Goal: Information Seeking & Learning: Learn about a topic

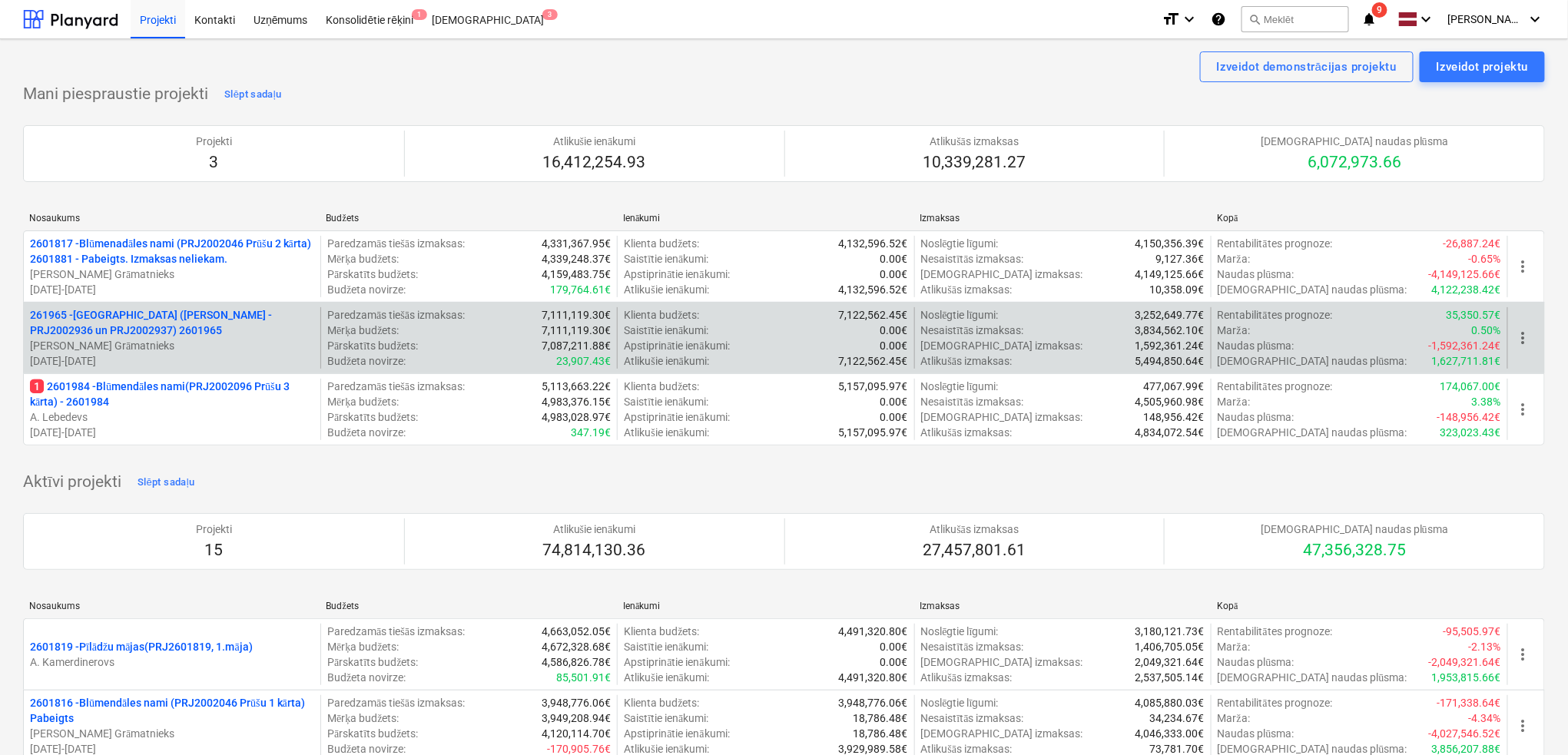
click at [184, 345] on p "[PERSON_NAME] Grāmatnieks" at bounding box center [172, 345] width 285 height 15
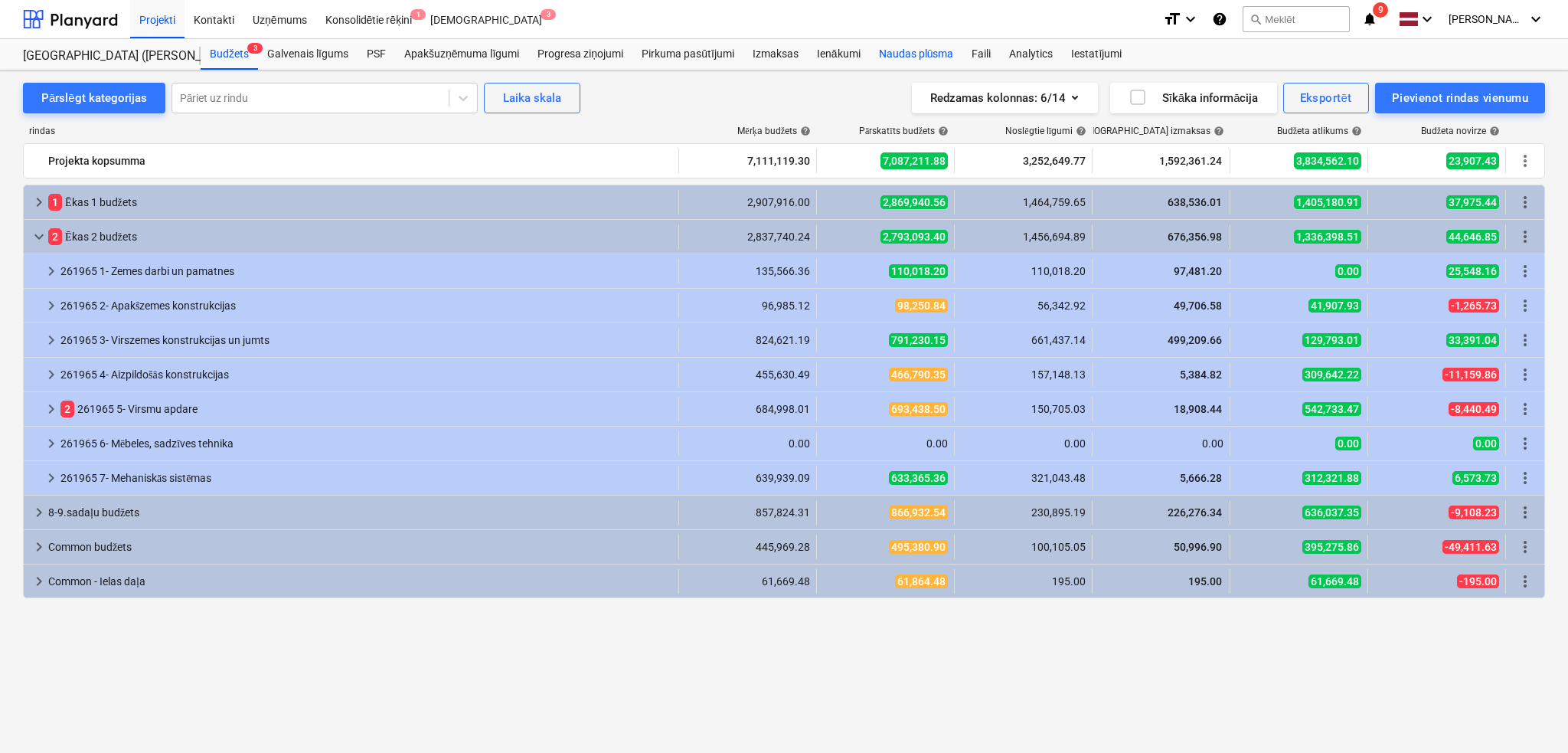
click at [932, 64] on div "Naudas plūsma" at bounding box center [916, 54] width 93 height 31
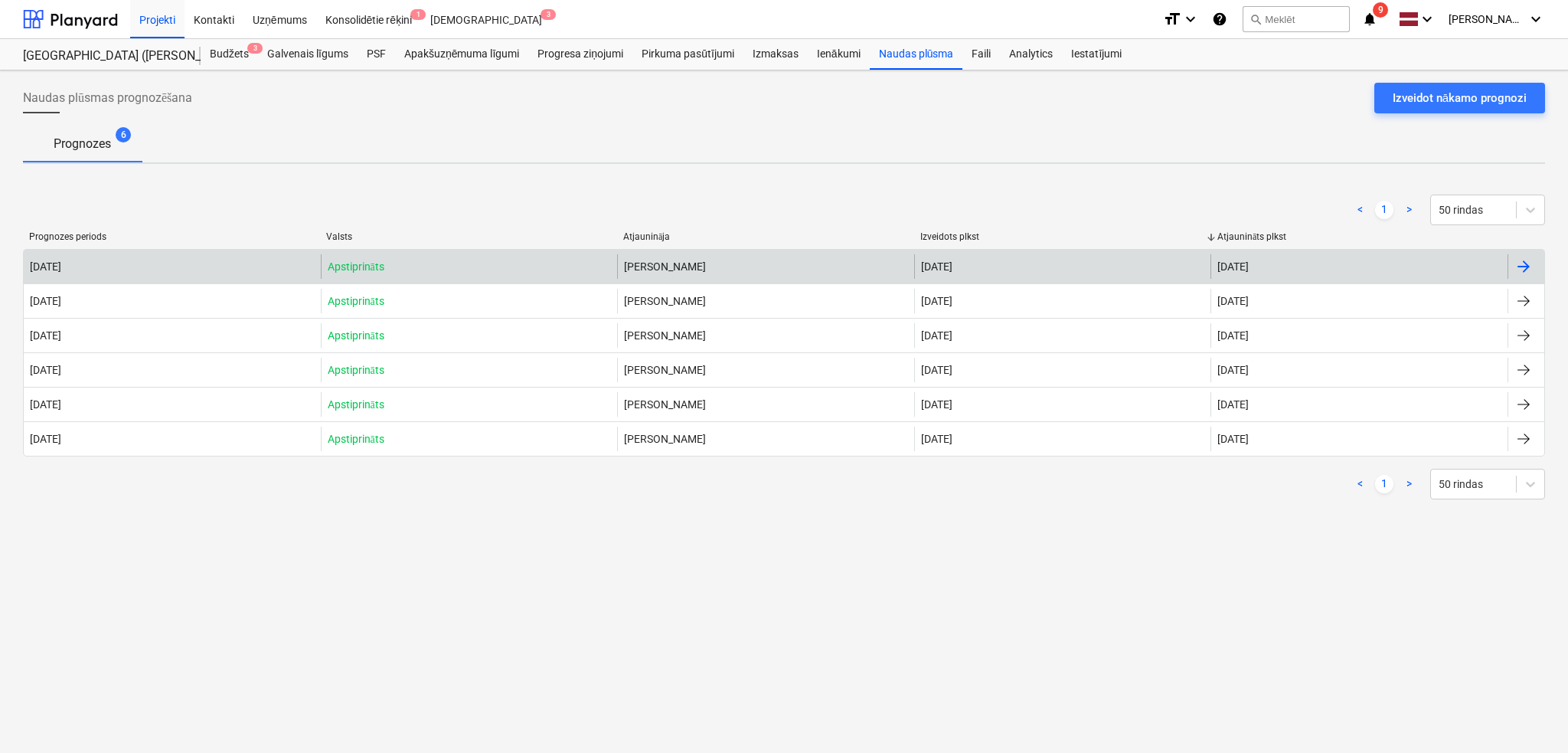
click at [1512, 265] on div at bounding box center [1526, 266] width 37 height 24
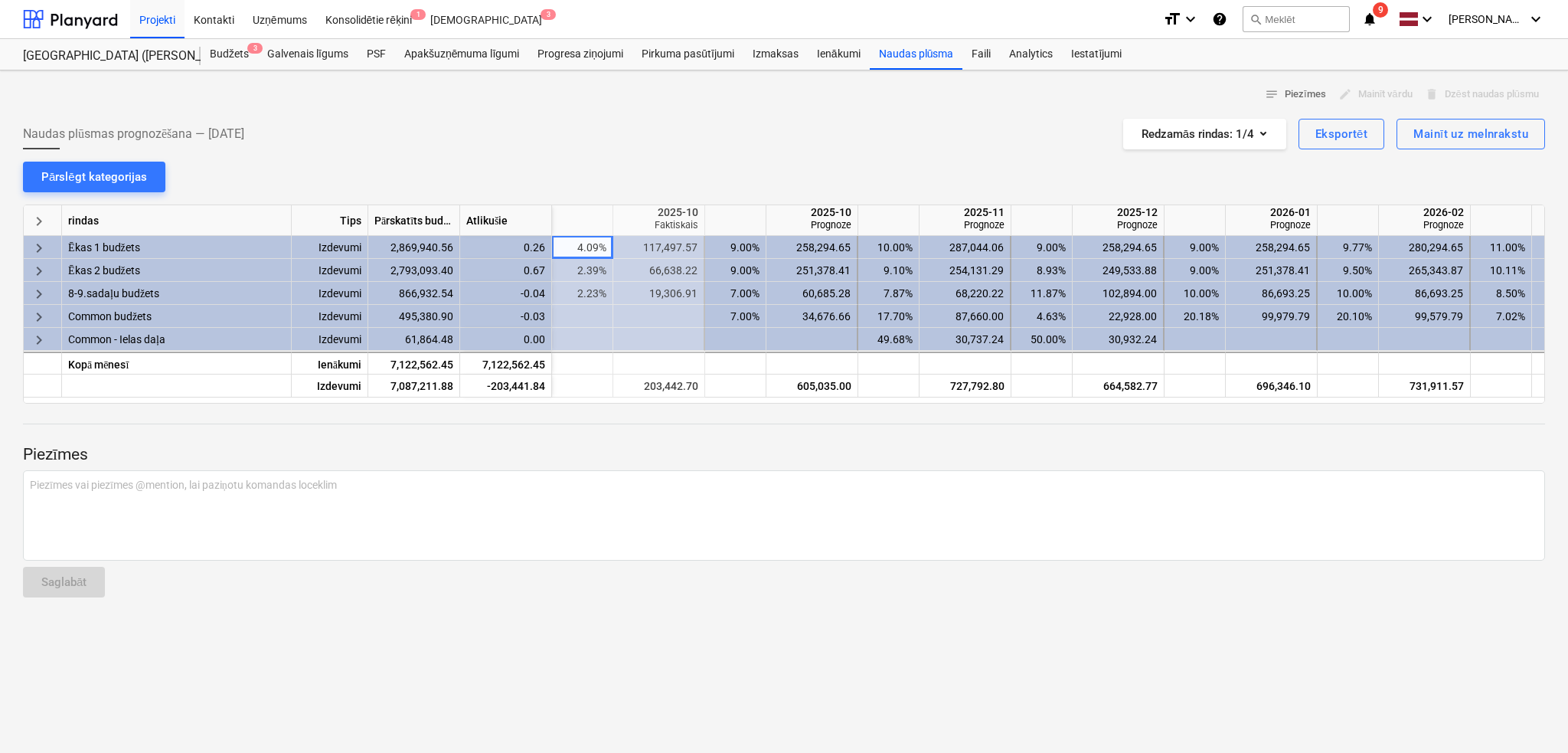
scroll to position [0, 919]
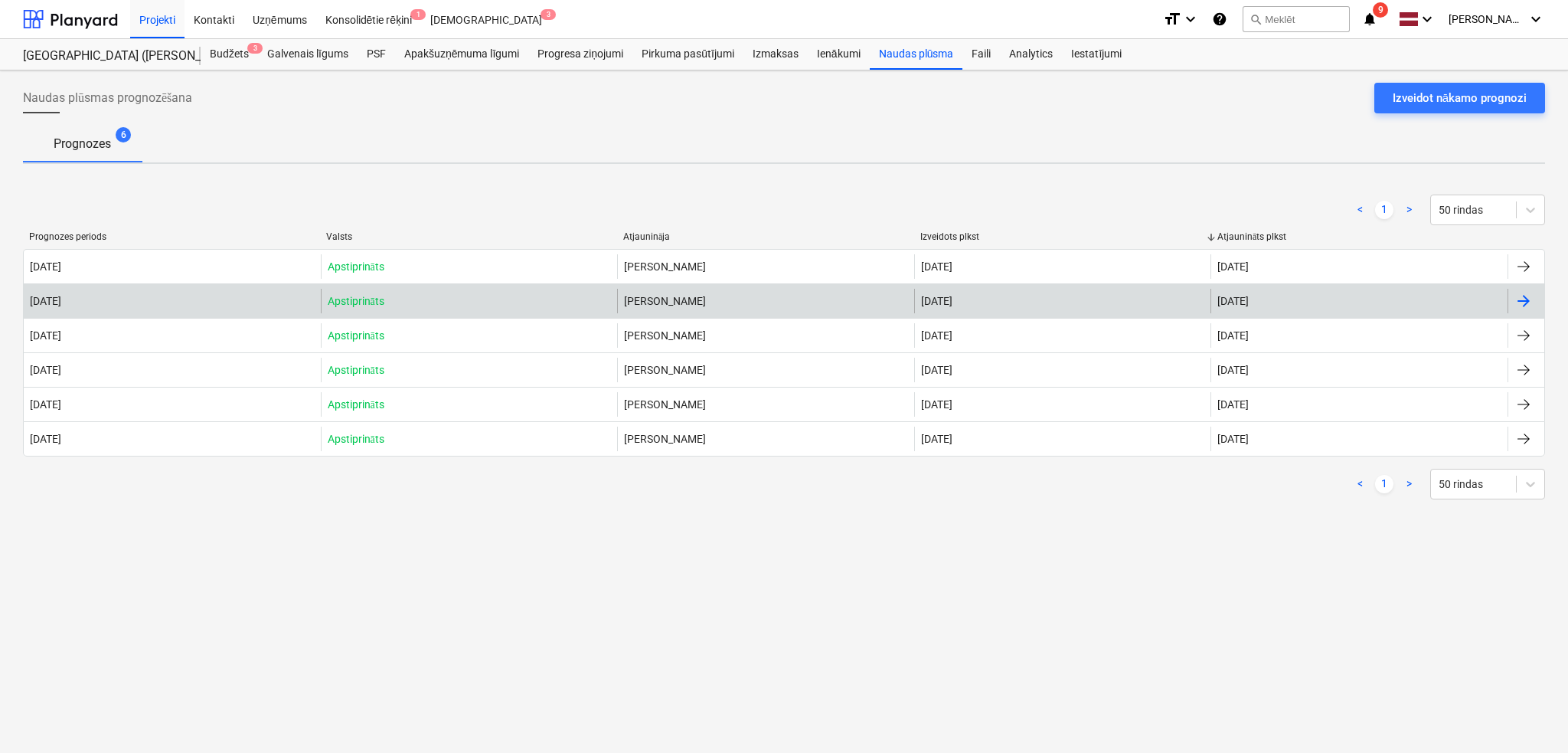
click at [1001, 299] on div "[DATE]" at bounding box center [1062, 301] width 297 height 24
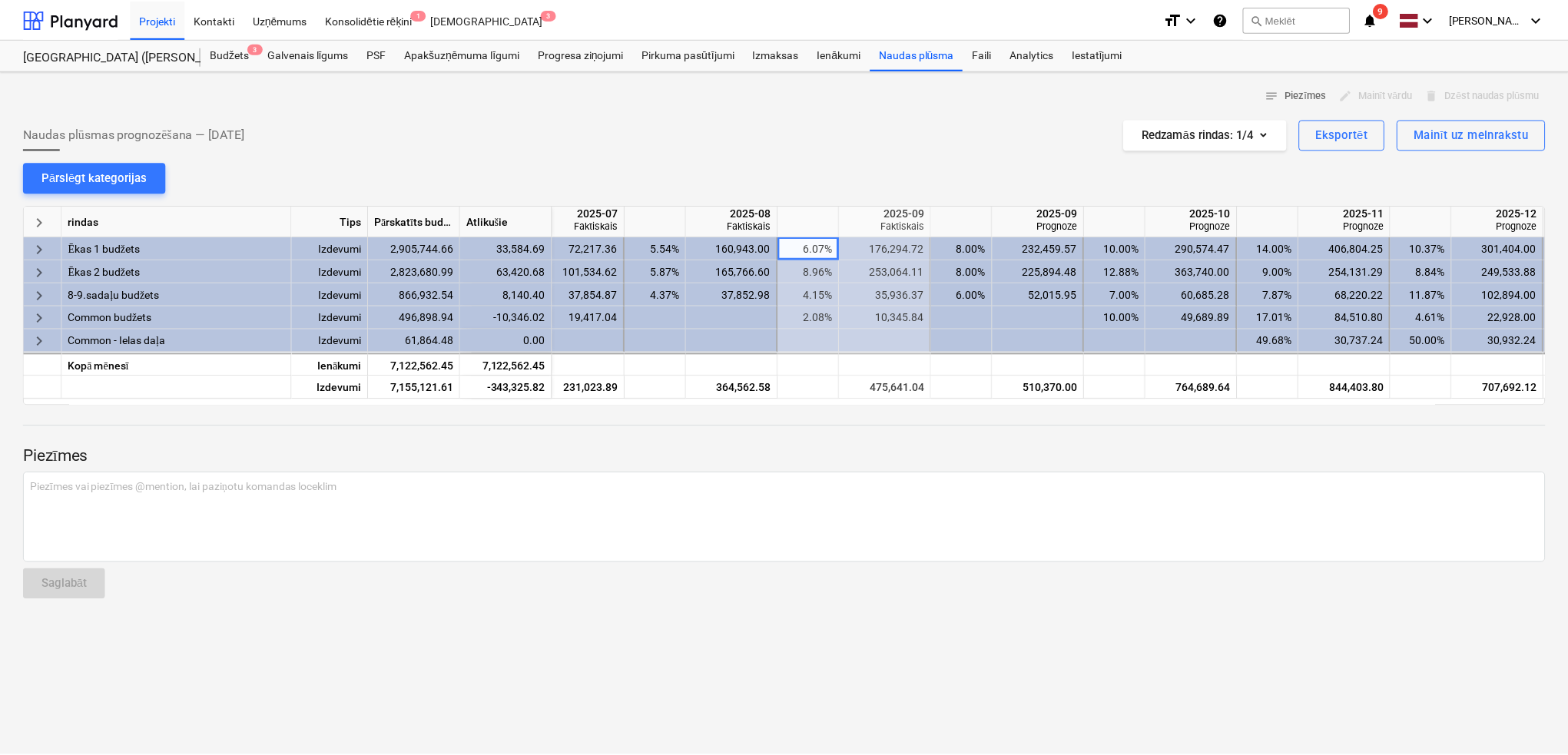
scroll to position [0, 515]
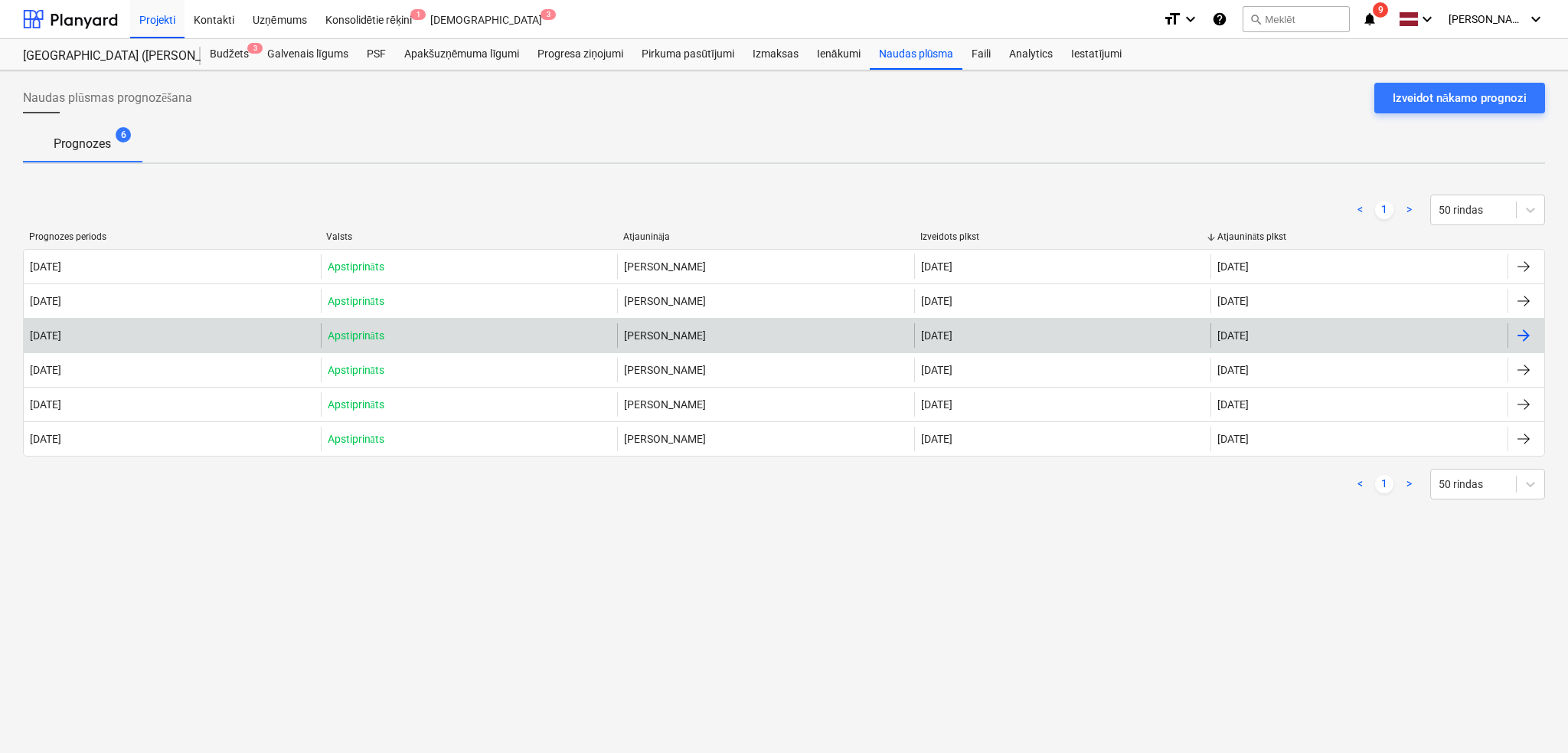
click at [1512, 333] on div at bounding box center [1526, 335] width 37 height 24
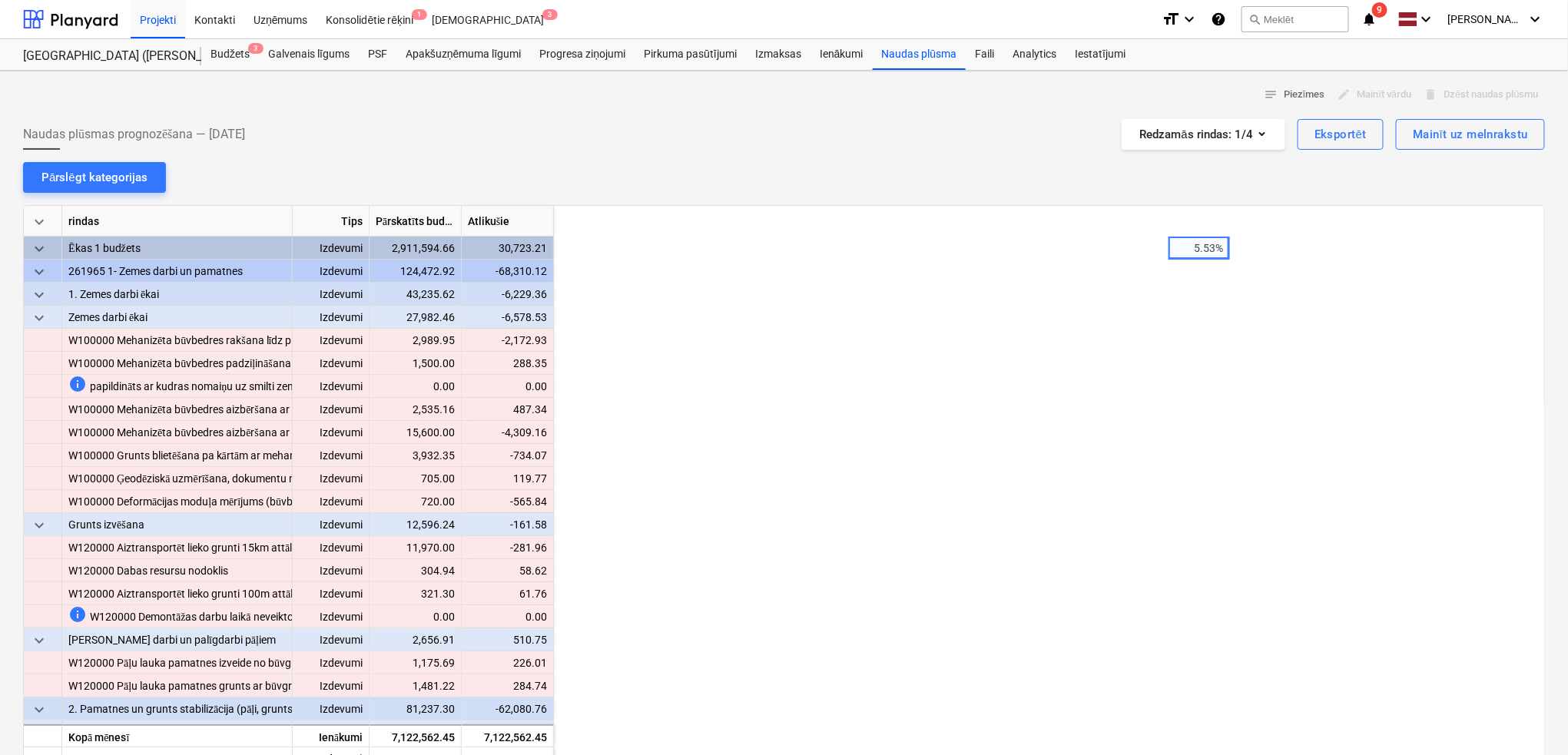
scroll to position [0, 615]
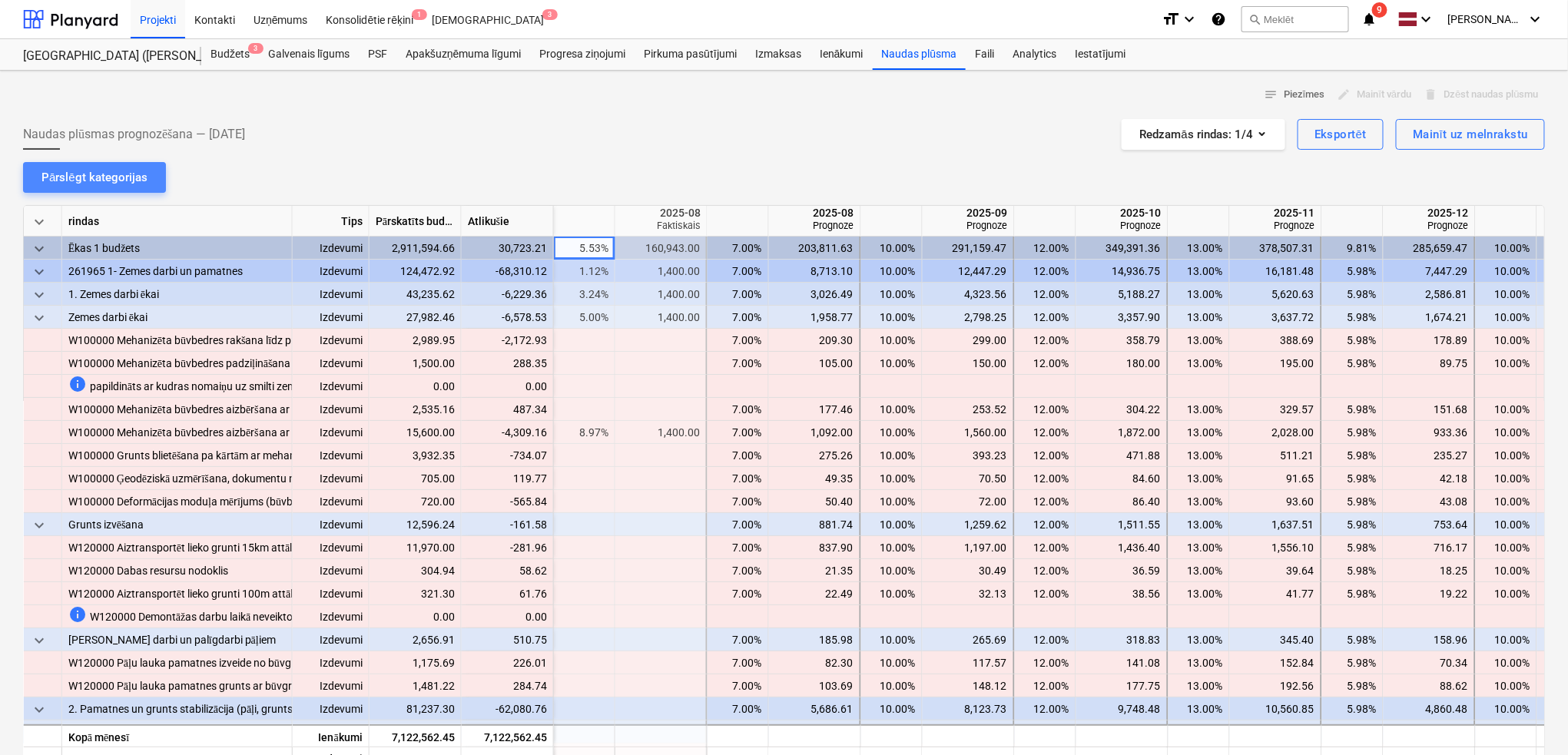
click at [105, 170] on div "Pārslēgt kategorijas" at bounding box center [94, 177] width 106 height 20
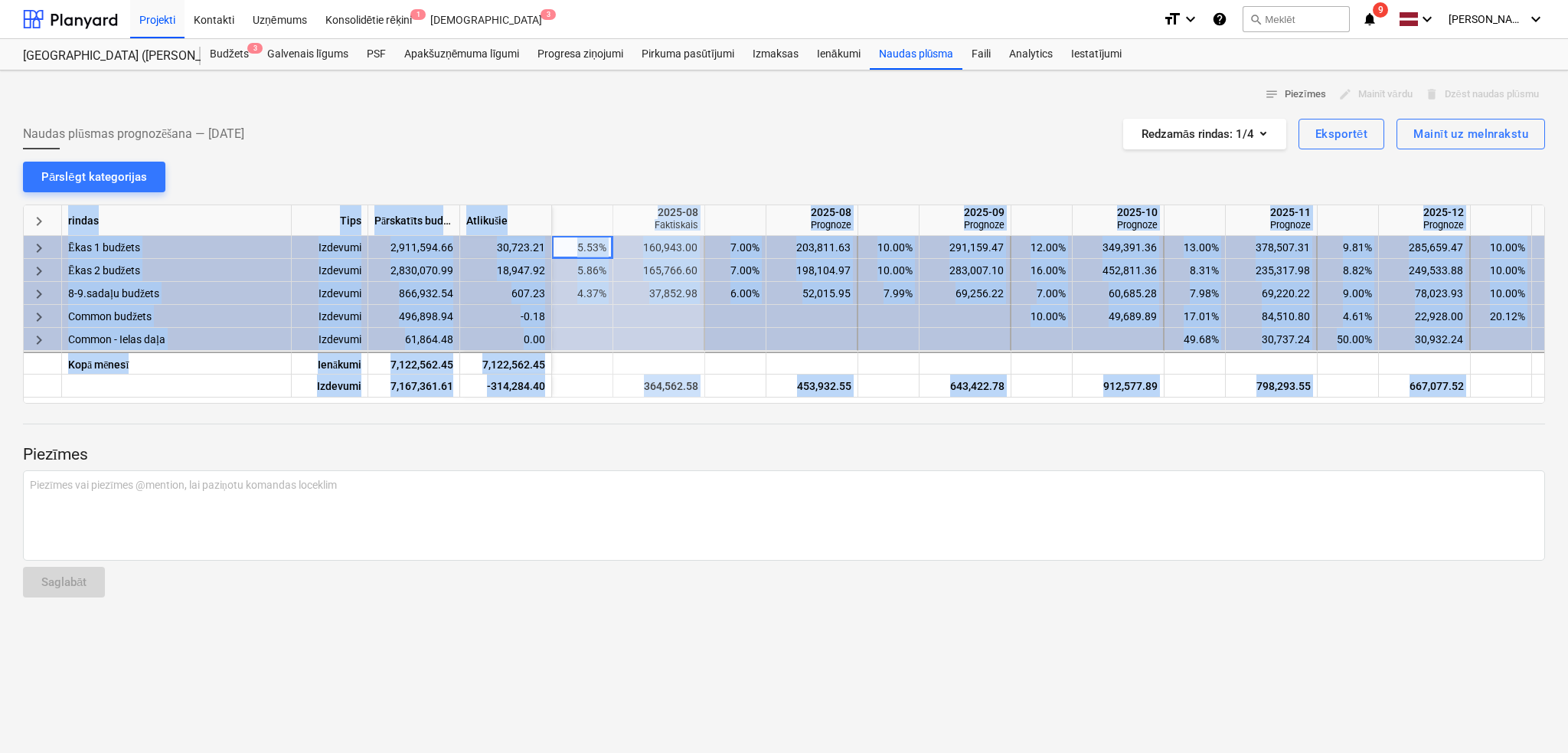
drag, startPoint x: 753, startPoint y: 403, endPoint x: 668, endPoint y: 409, distance: 85.2
click at [668, 409] on div "notes Piezīmes edit Mainīt vārdu delete Dzēst naudas plūsmu Naudas plūsmas prog…" at bounding box center [784, 411] width 1568 height 682
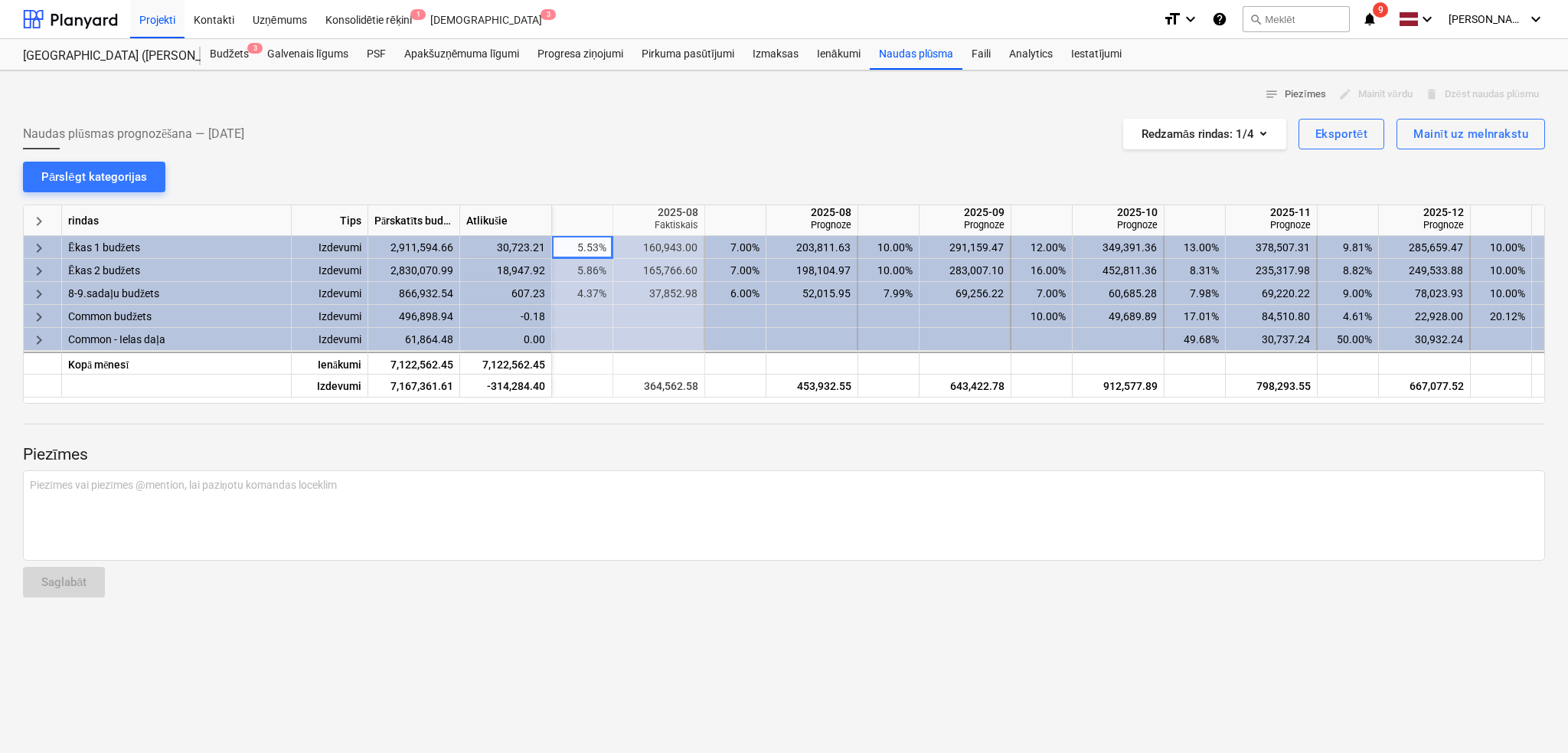
click at [770, 421] on div "Piezīmes Piezīmes vai piezīmes @mention, lai paziņotu komandas loceklim ﻿ Sagla…" at bounding box center [784, 507] width 1522 height 206
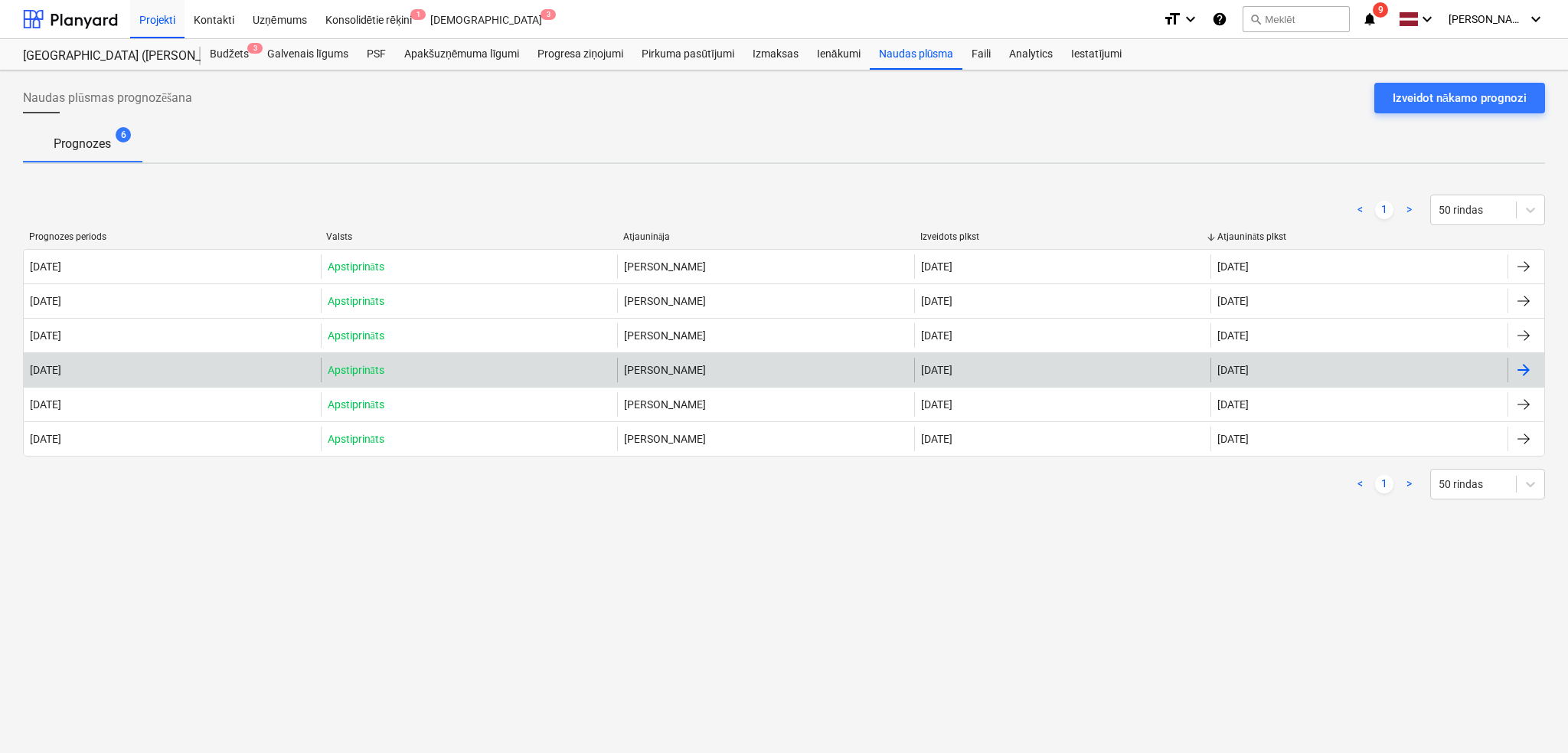
click at [986, 373] on div "[DATE]" at bounding box center [1062, 370] width 297 height 24
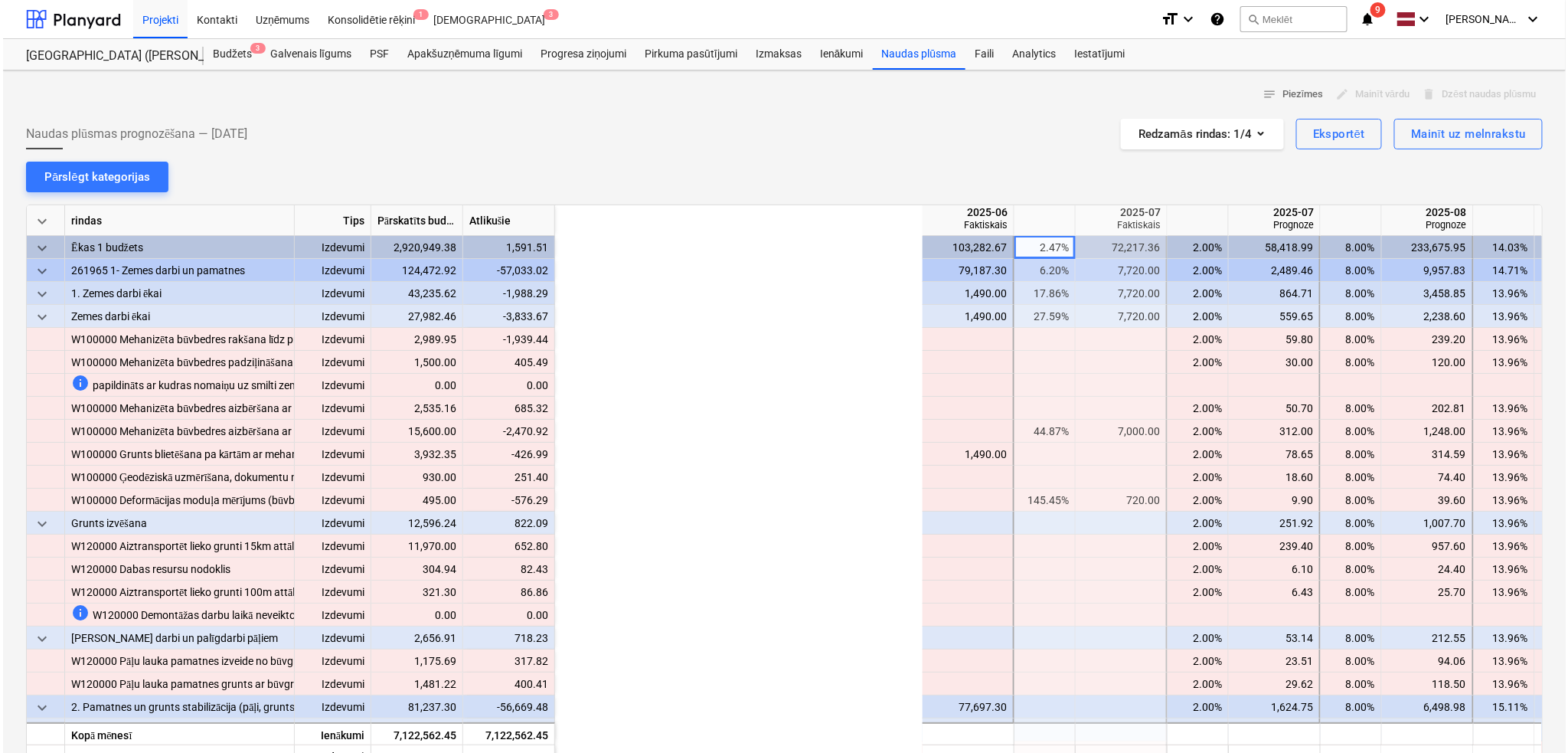
scroll to position [0, 459]
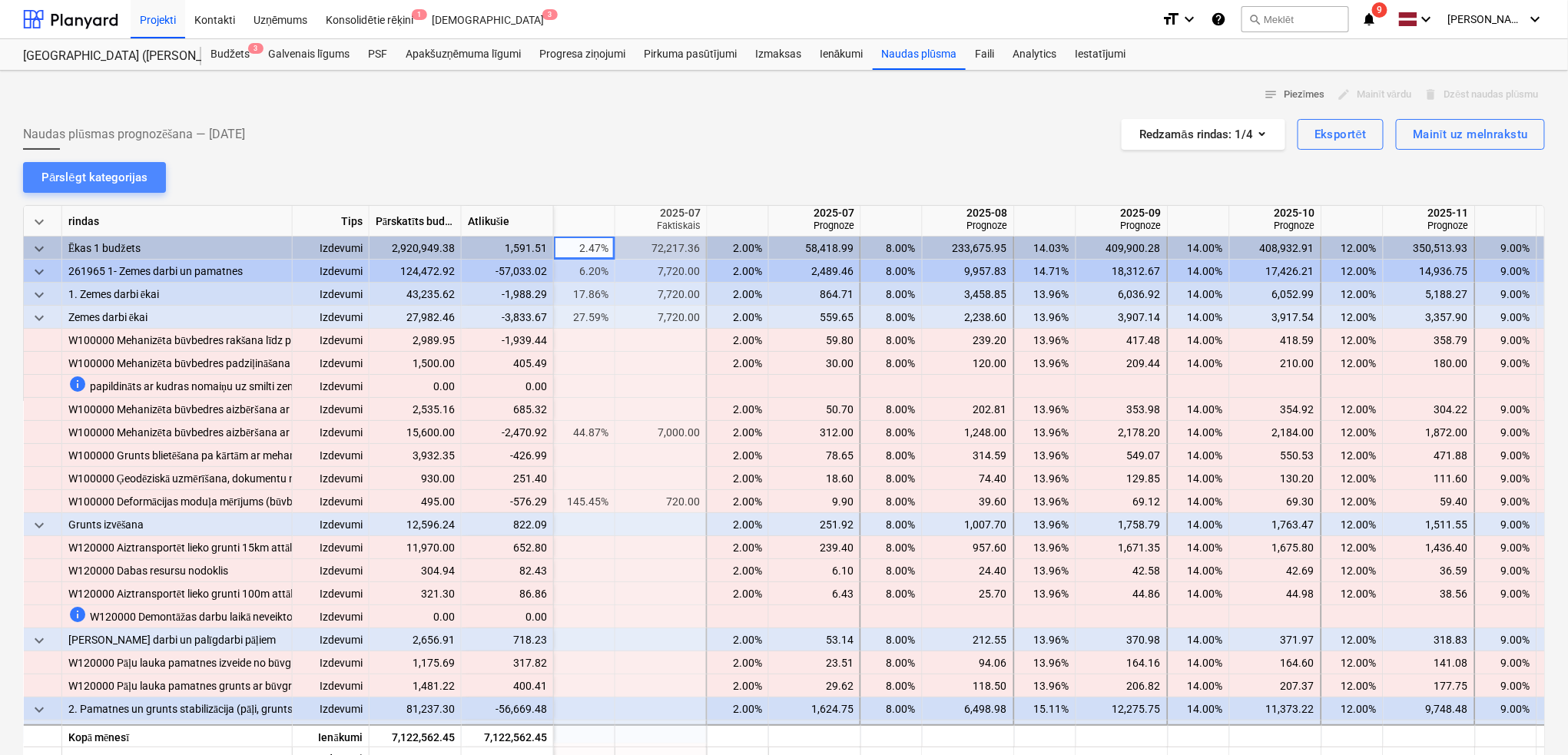
click at [131, 183] on div "Pārslēgt kategorijas" at bounding box center [94, 177] width 106 height 20
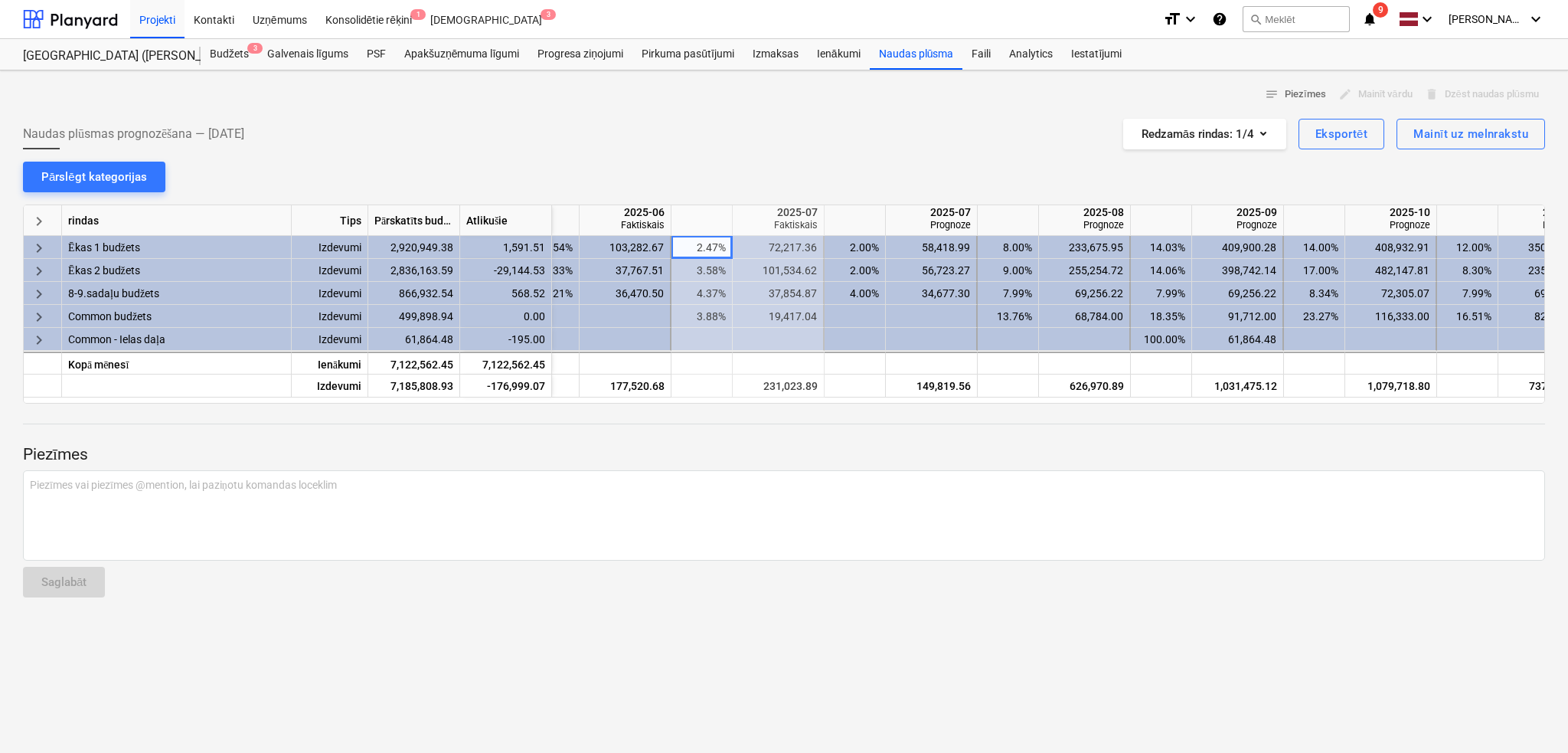
scroll to position [0, 174]
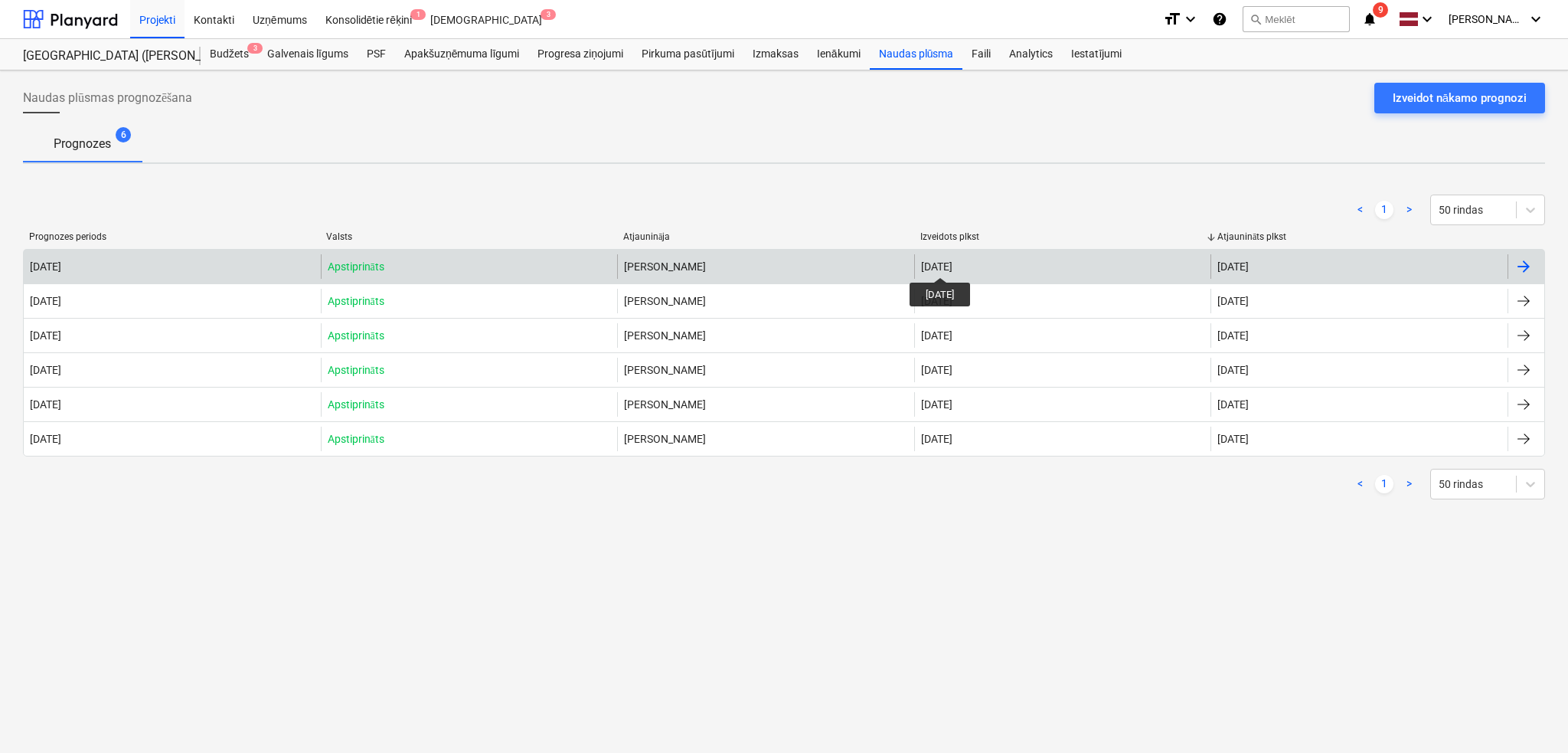
click at [952, 264] on div "[DATE]" at bounding box center [936, 266] width 31 height 12
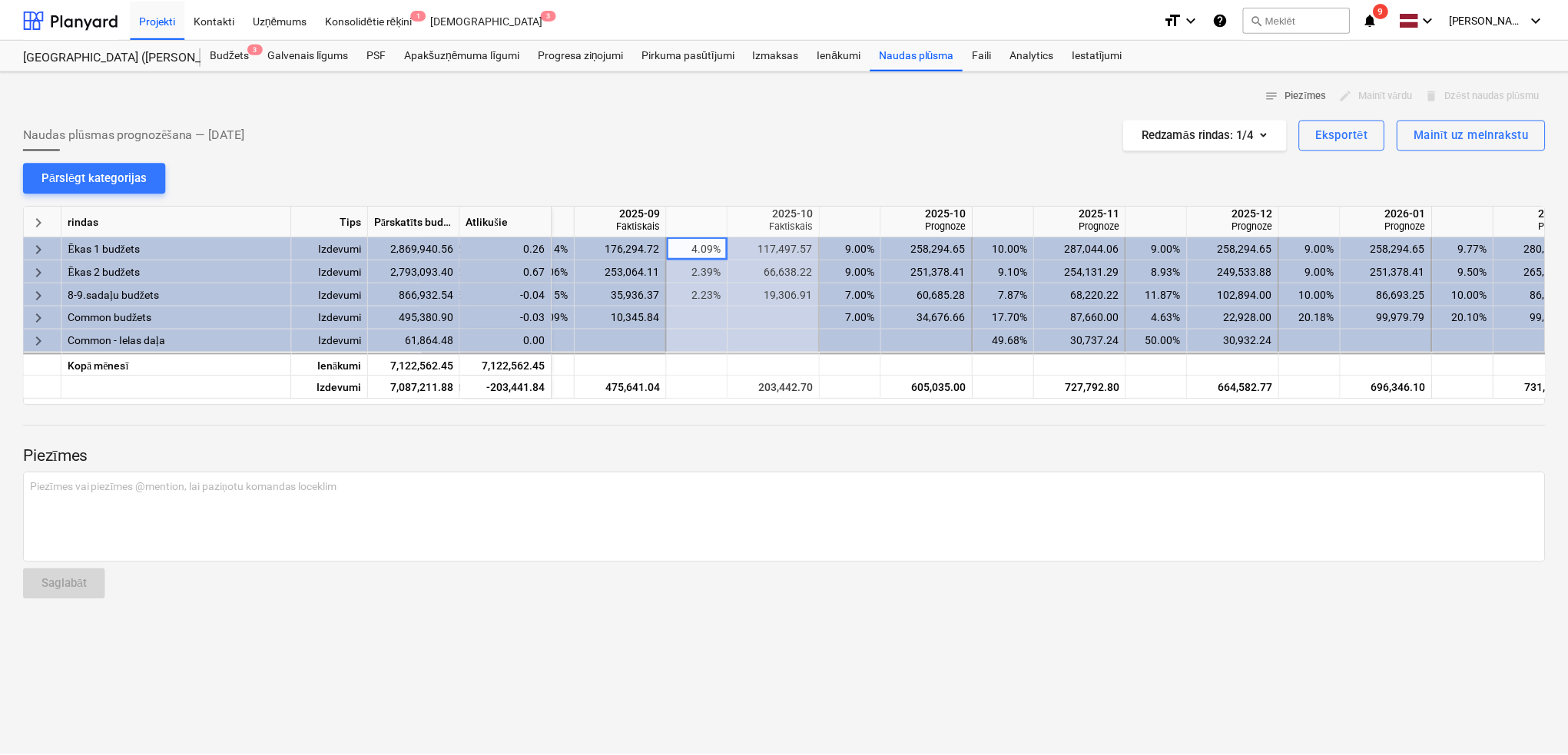
scroll to position [0, 801]
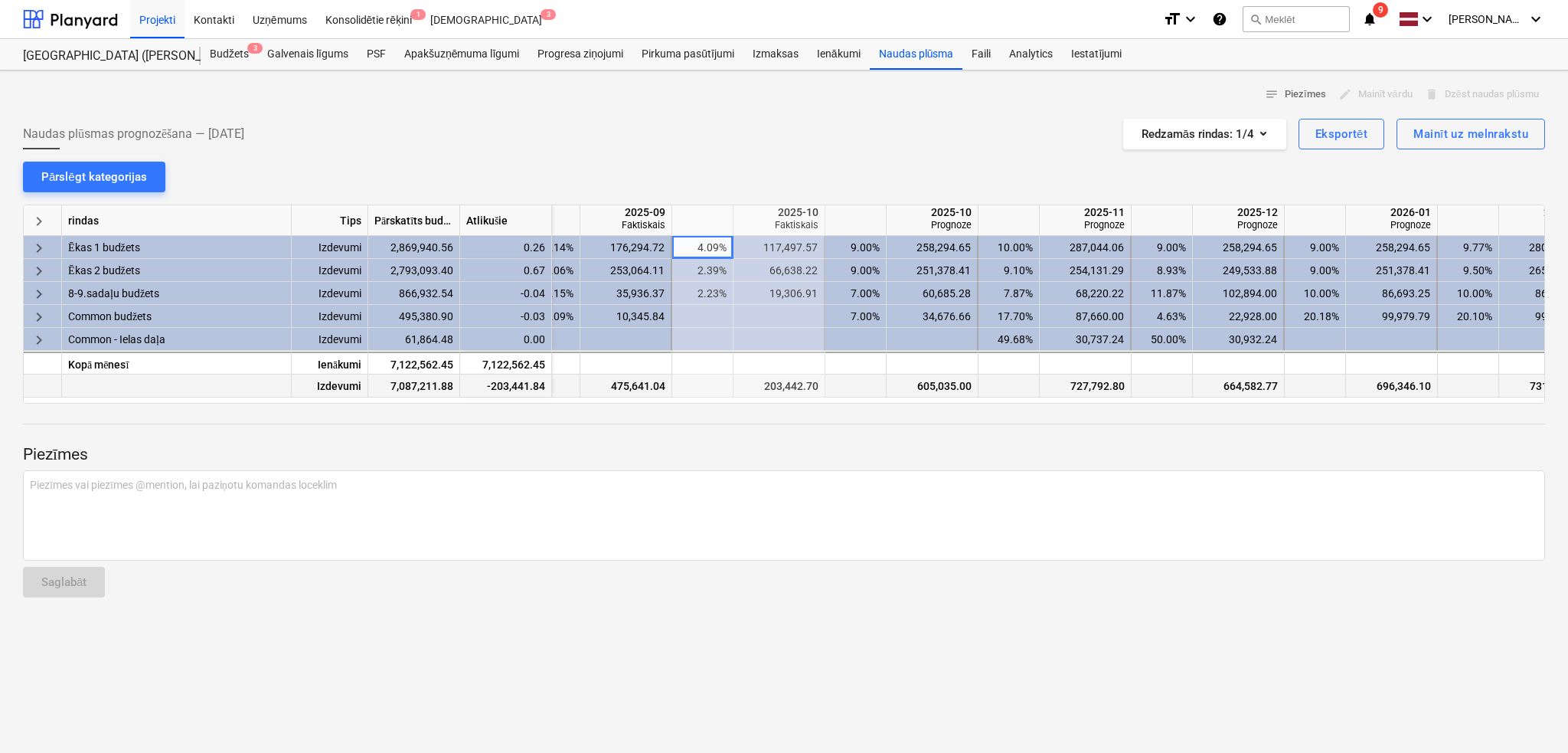
click at [796, 377] on div "203,442.70" at bounding box center [779, 386] width 79 height 23
click at [1382, 10] on span "9" at bounding box center [1379, 10] width 15 height 15
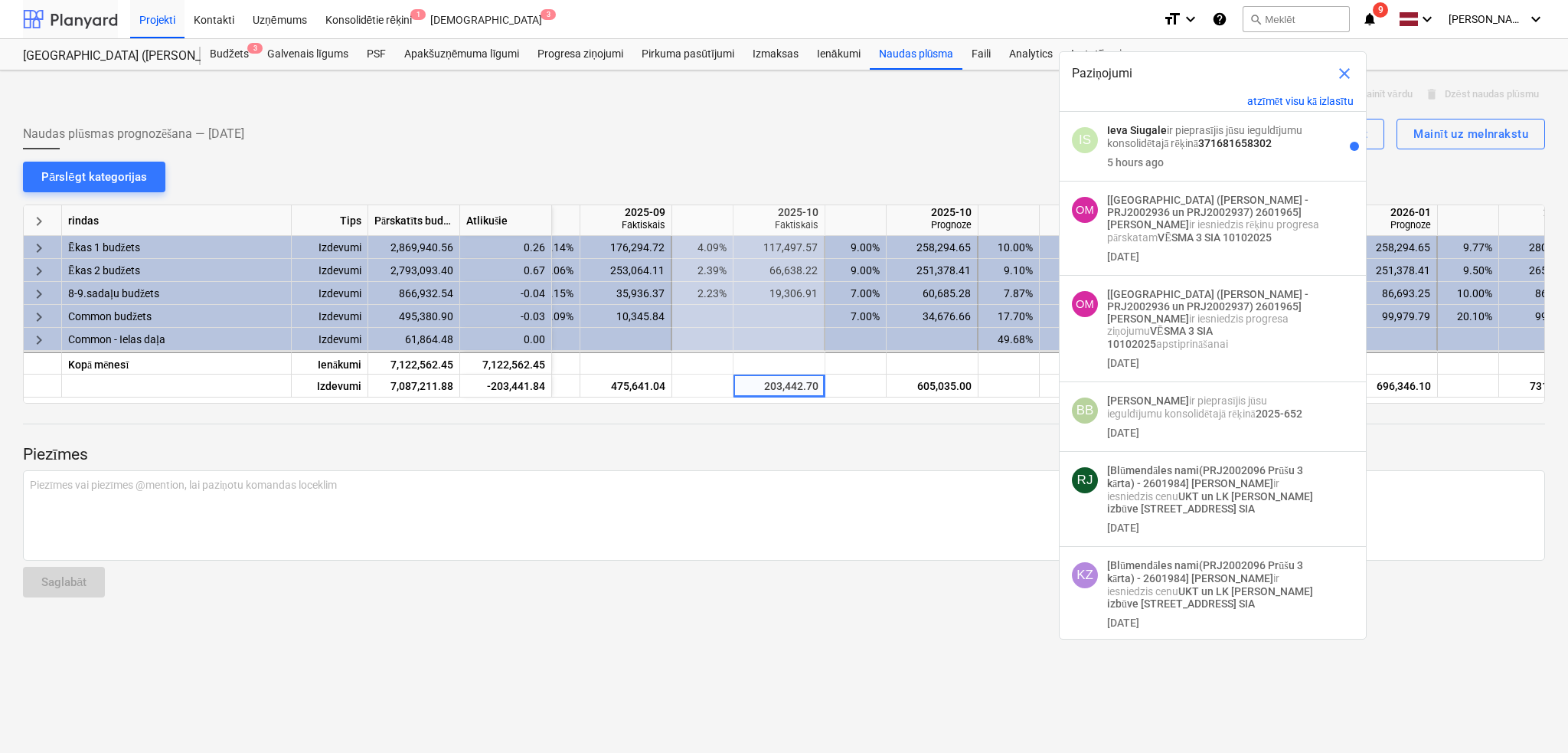
click at [82, 19] on div at bounding box center [71, 19] width 95 height 39
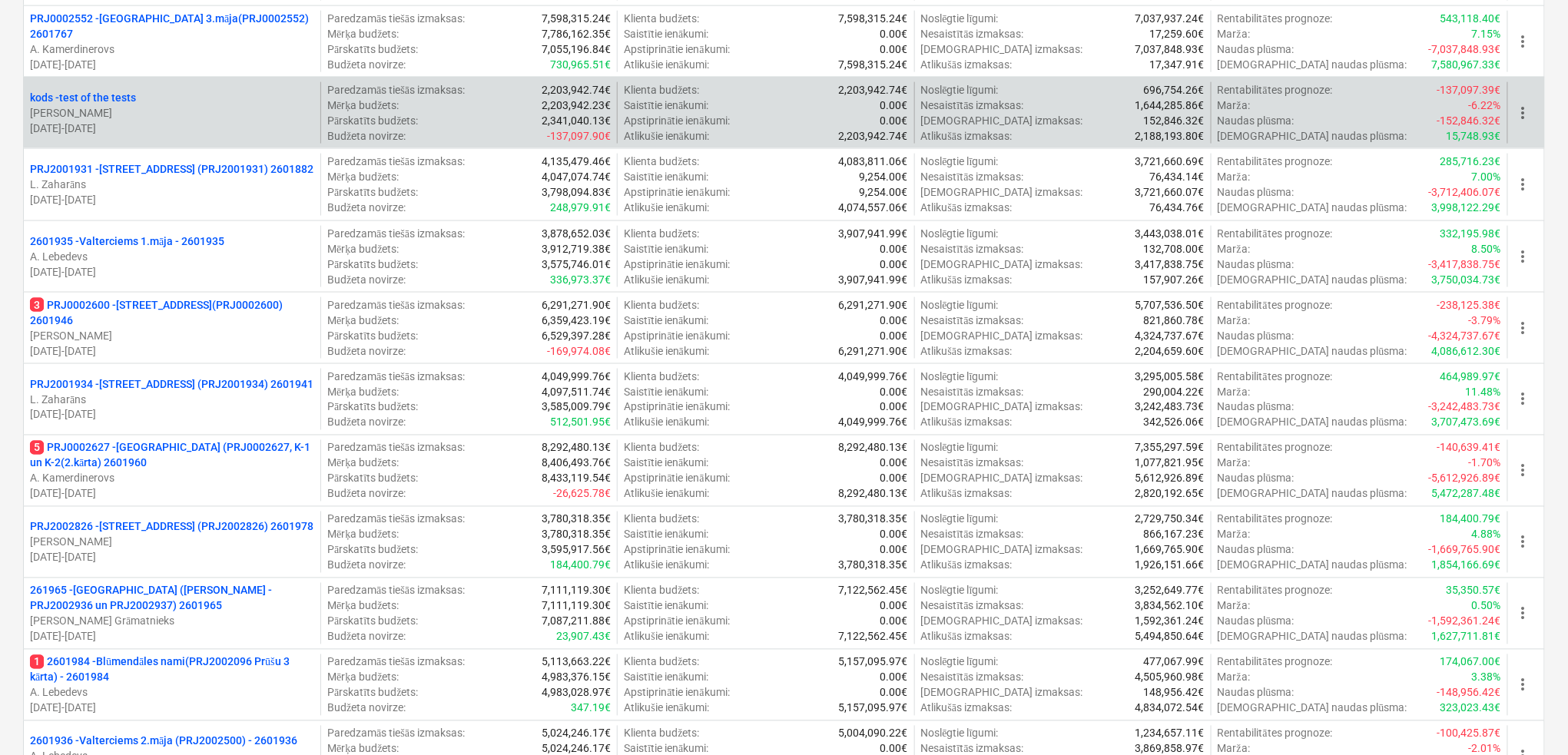
scroll to position [1091, 0]
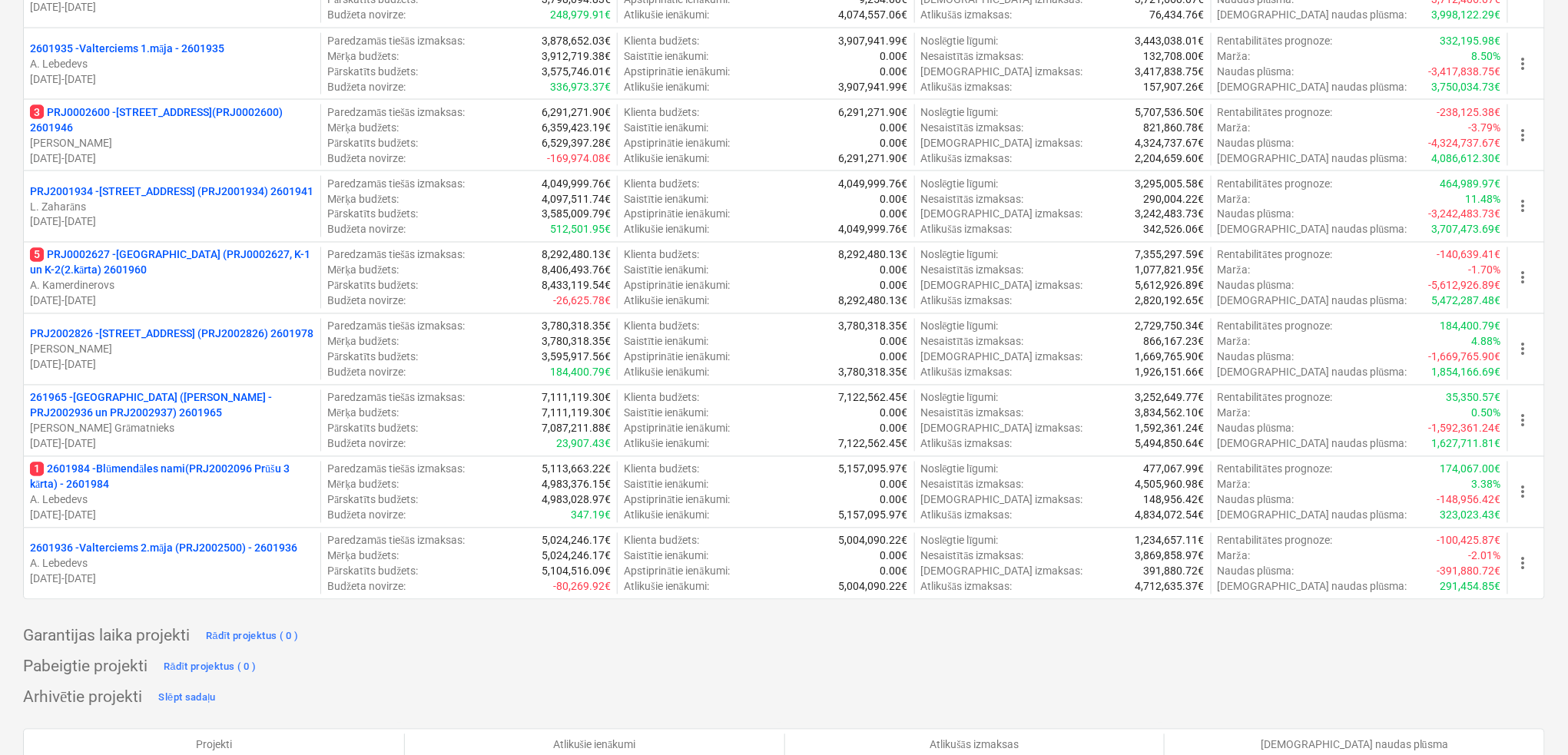
click at [140, 249] on p "5 PRJ0002627 - [GEOGRAPHIC_DATA] (PRJ0002627, K-1 un K-2(2.kārta) 2601960" at bounding box center [172, 263] width 285 height 31
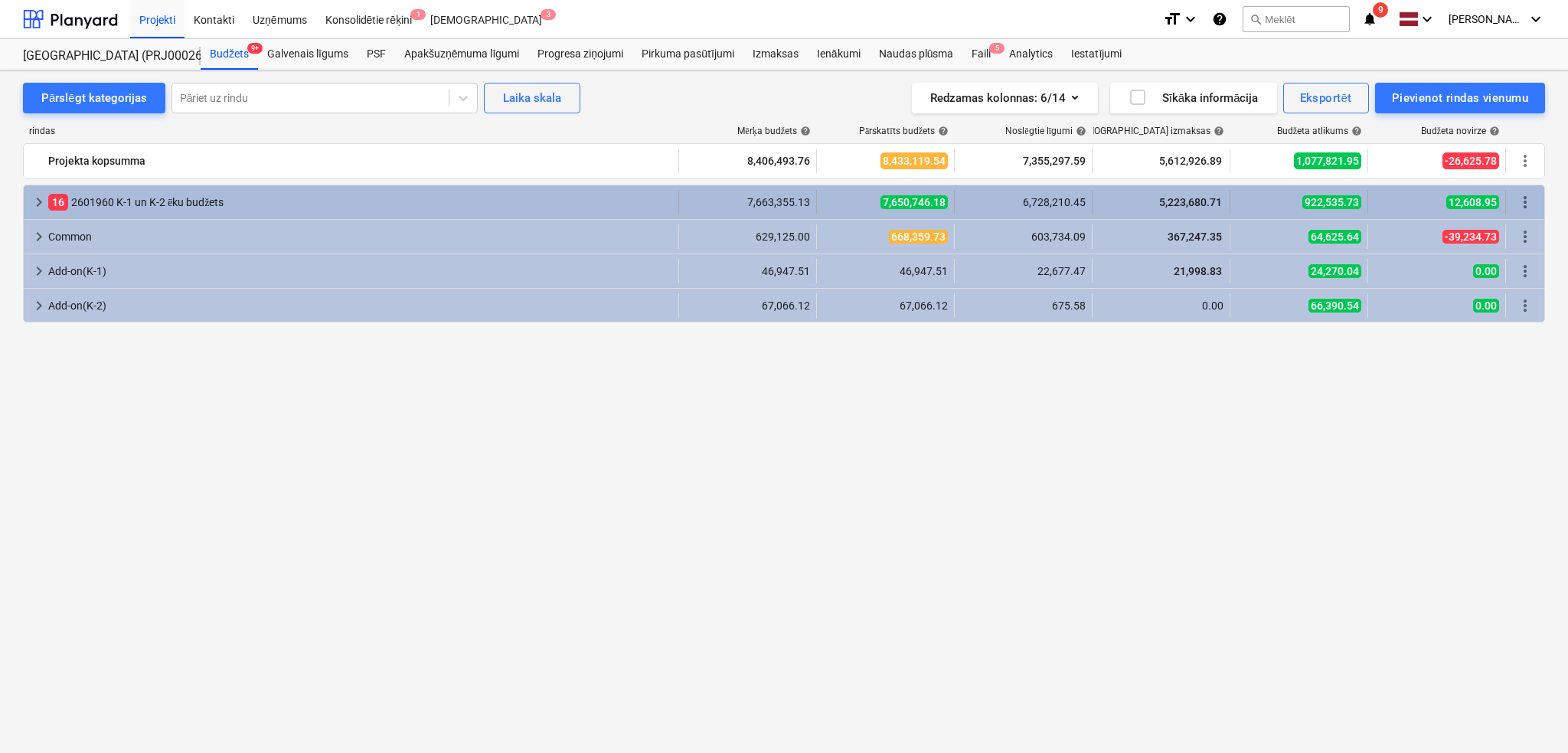
click at [39, 201] on span "keyboard_arrow_right" at bounding box center [39, 202] width 19 height 19
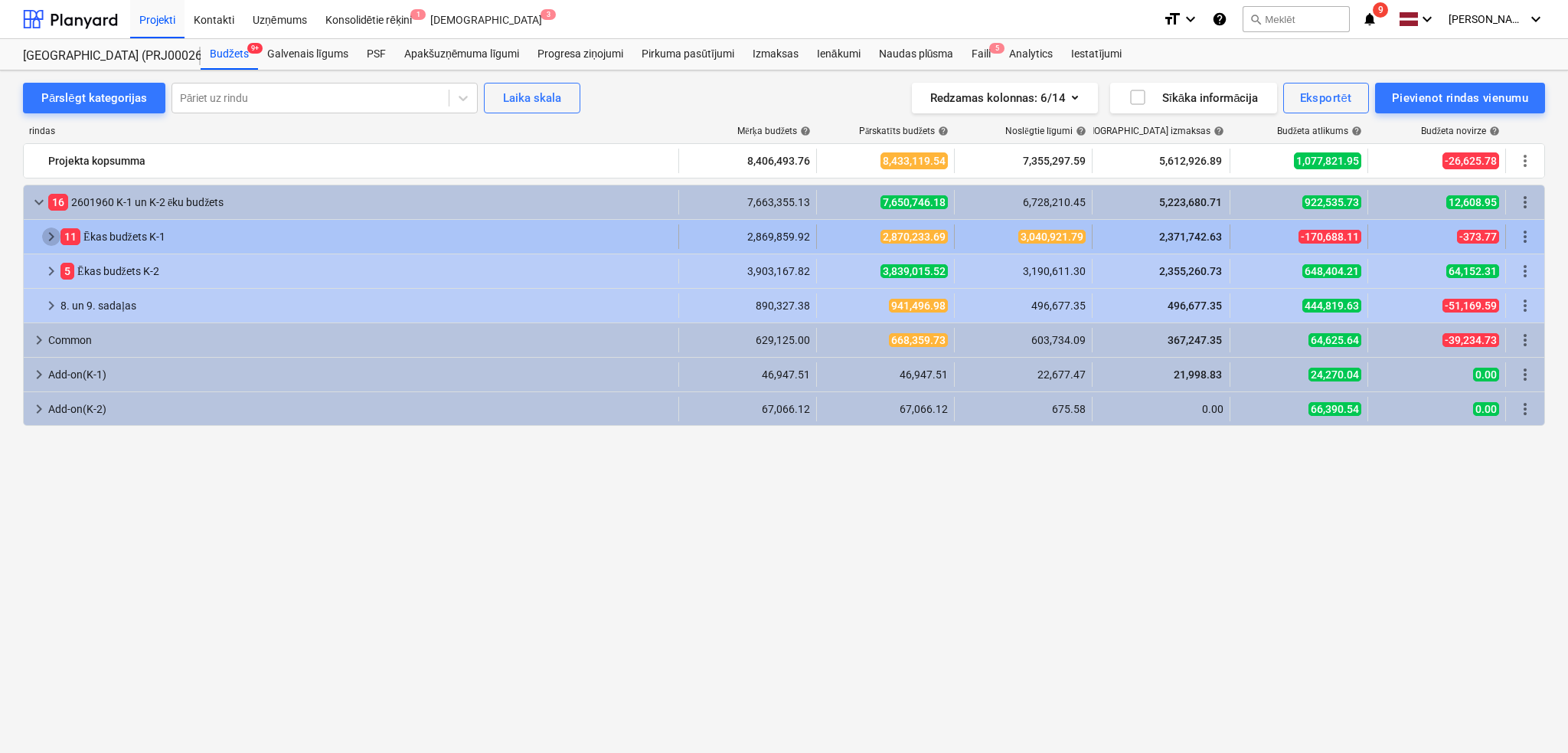
click at [51, 243] on span "keyboard_arrow_right" at bounding box center [51, 236] width 19 height 19
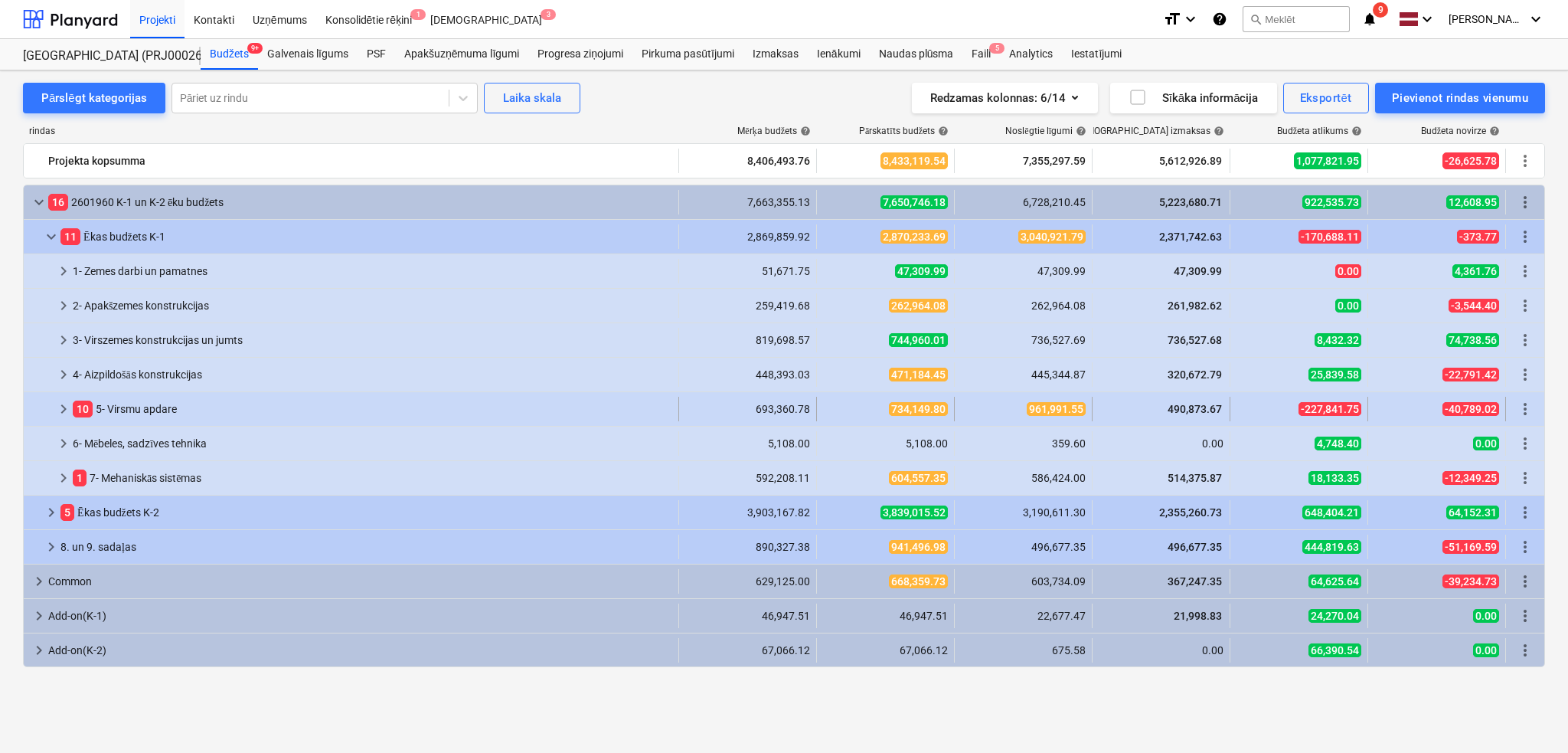
click at [54, 409] on span "keyboard_arrow_right" at bounding box center [63, 409] width 19 height 19
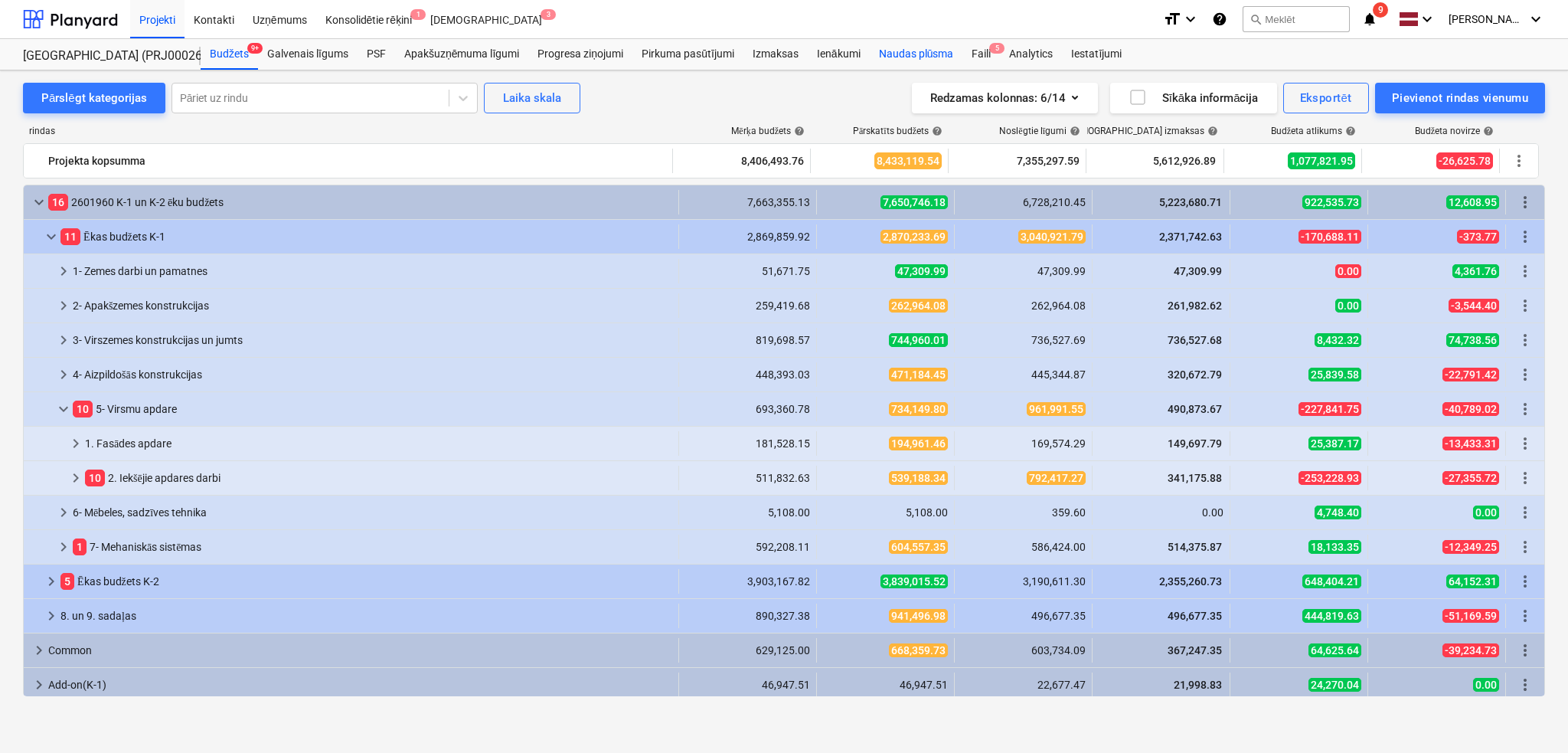
click at [898, 46] on div "Naudas plūsma" at bounding box center [916, 54] width 93 height 31
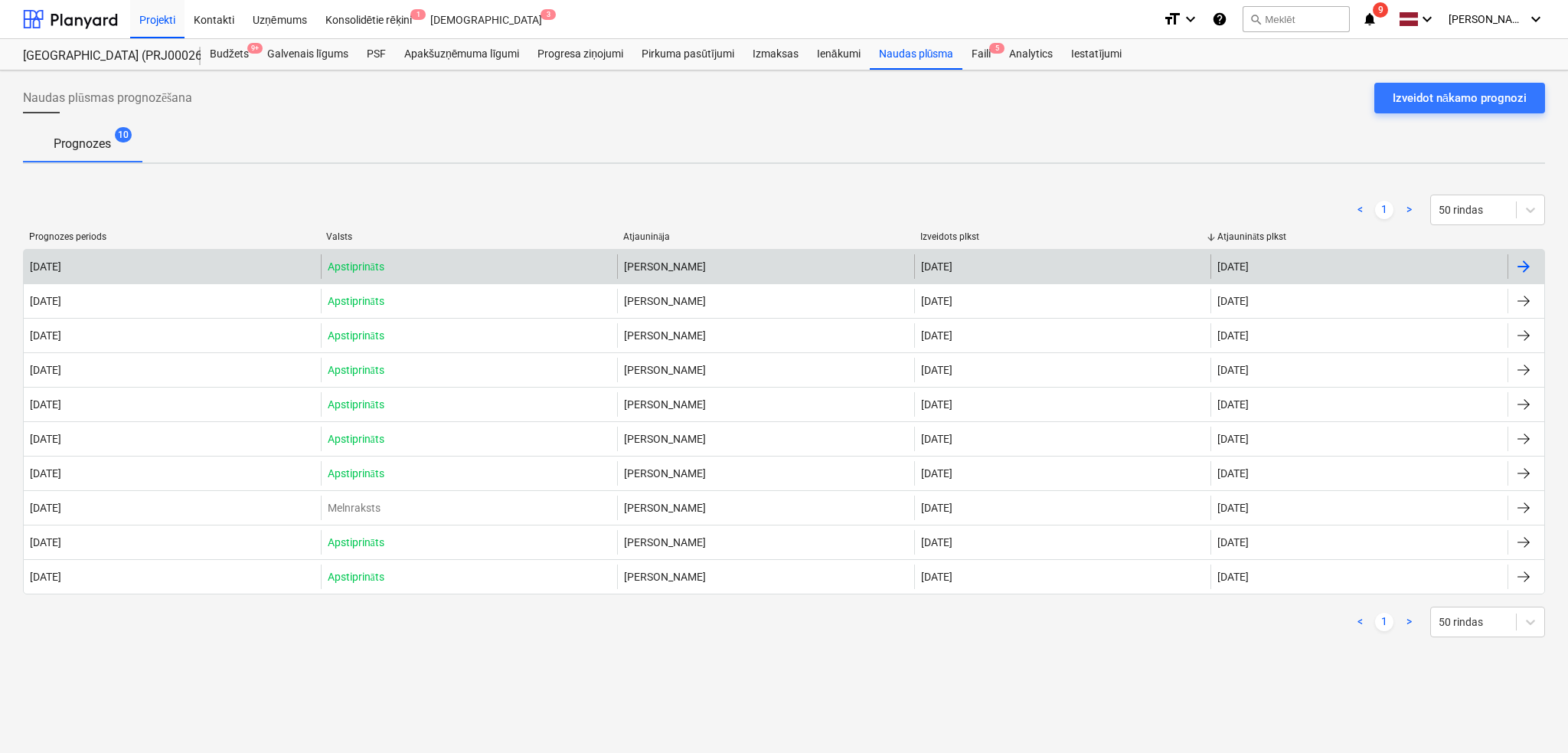
click at [879, 271] on div "[PERSON_NAME]" at bounding box center [765, 266] width 297 height 24
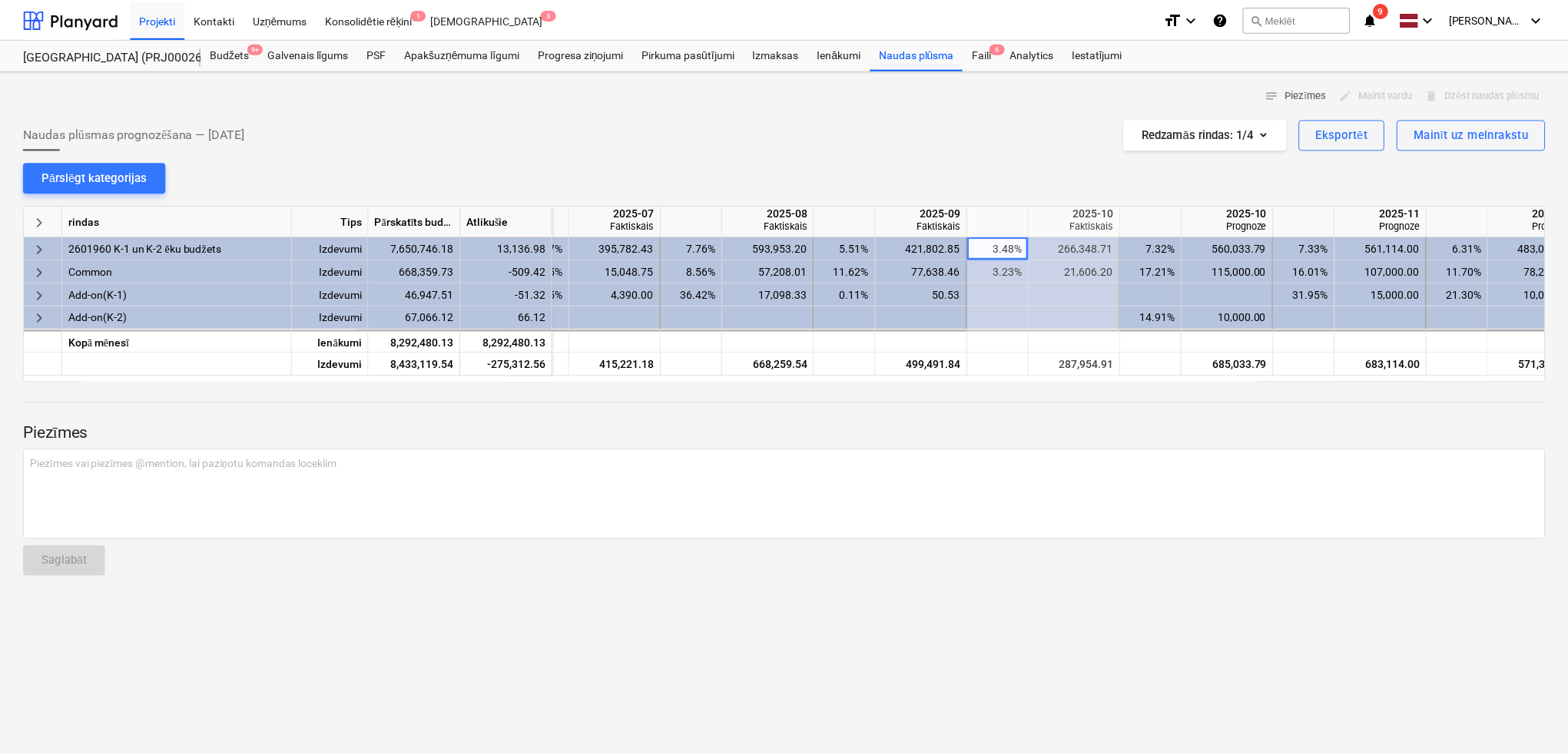
scroll to position [0, 1145]
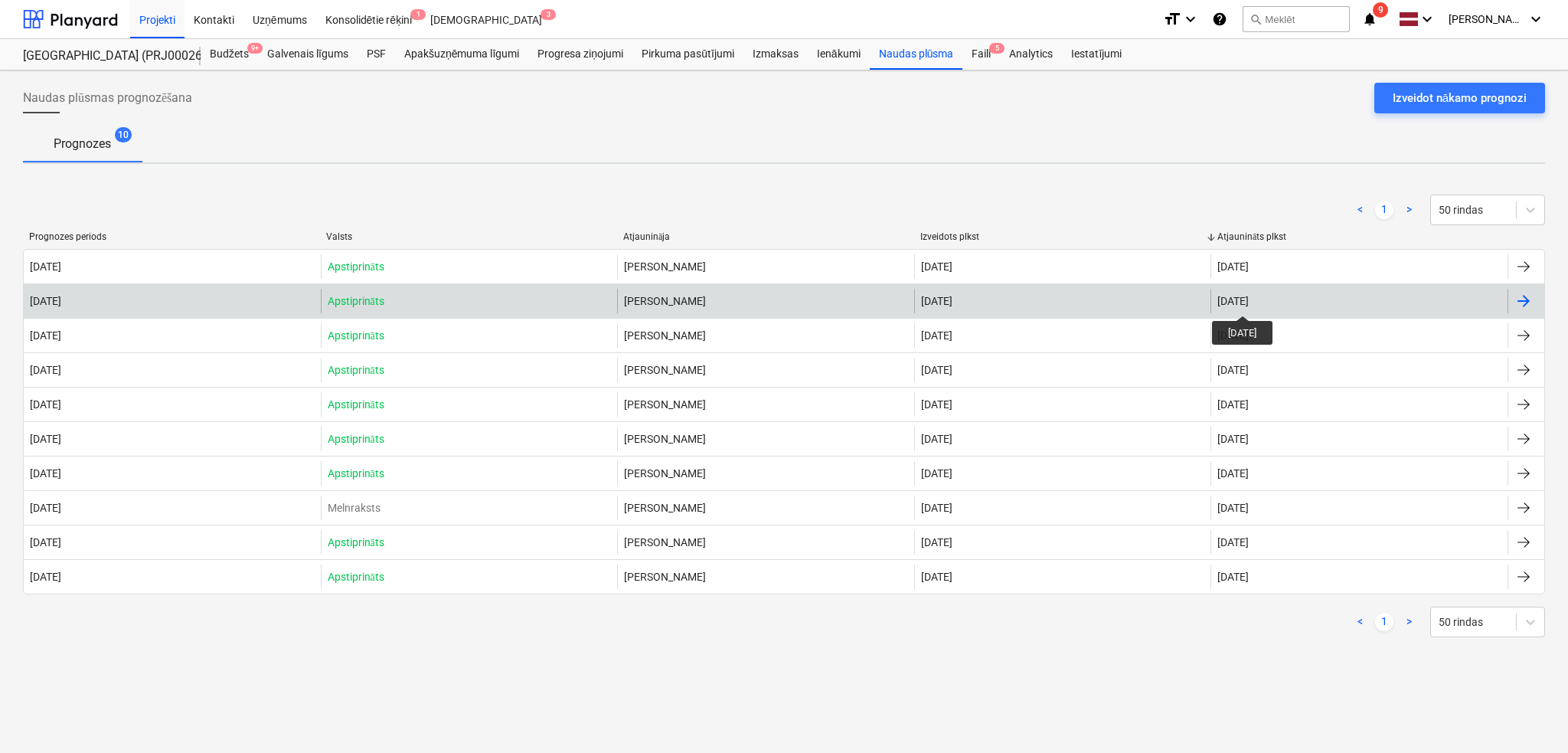
click at [1248, 302] on div "[DATE]" at bounding box center [1233, 301] width 31 height 12
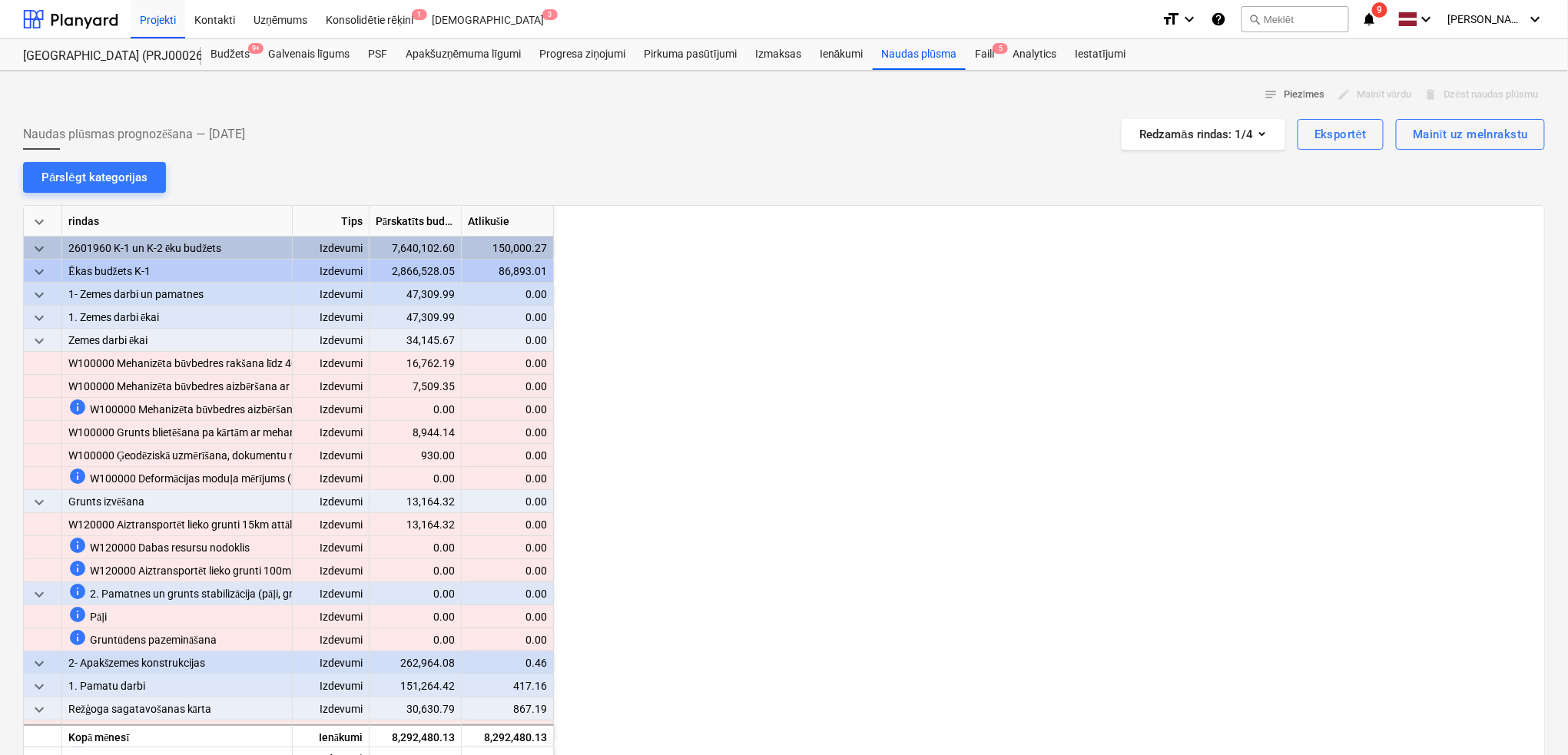
scroll to position [0, 1383]
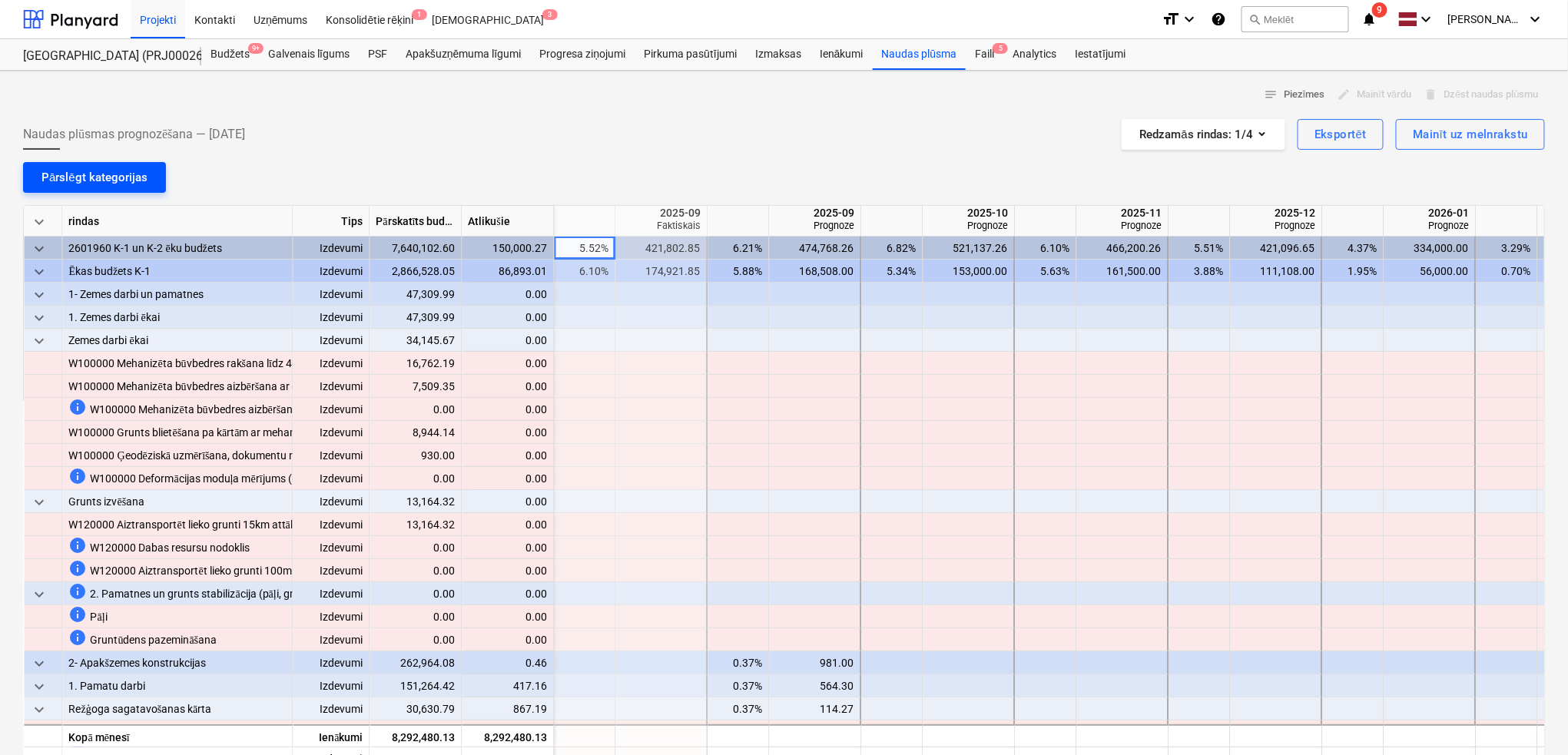
click at [116, 164] on button "Pārslēgt kategorijas" at bounding box center [95, 177] width 143 height 31
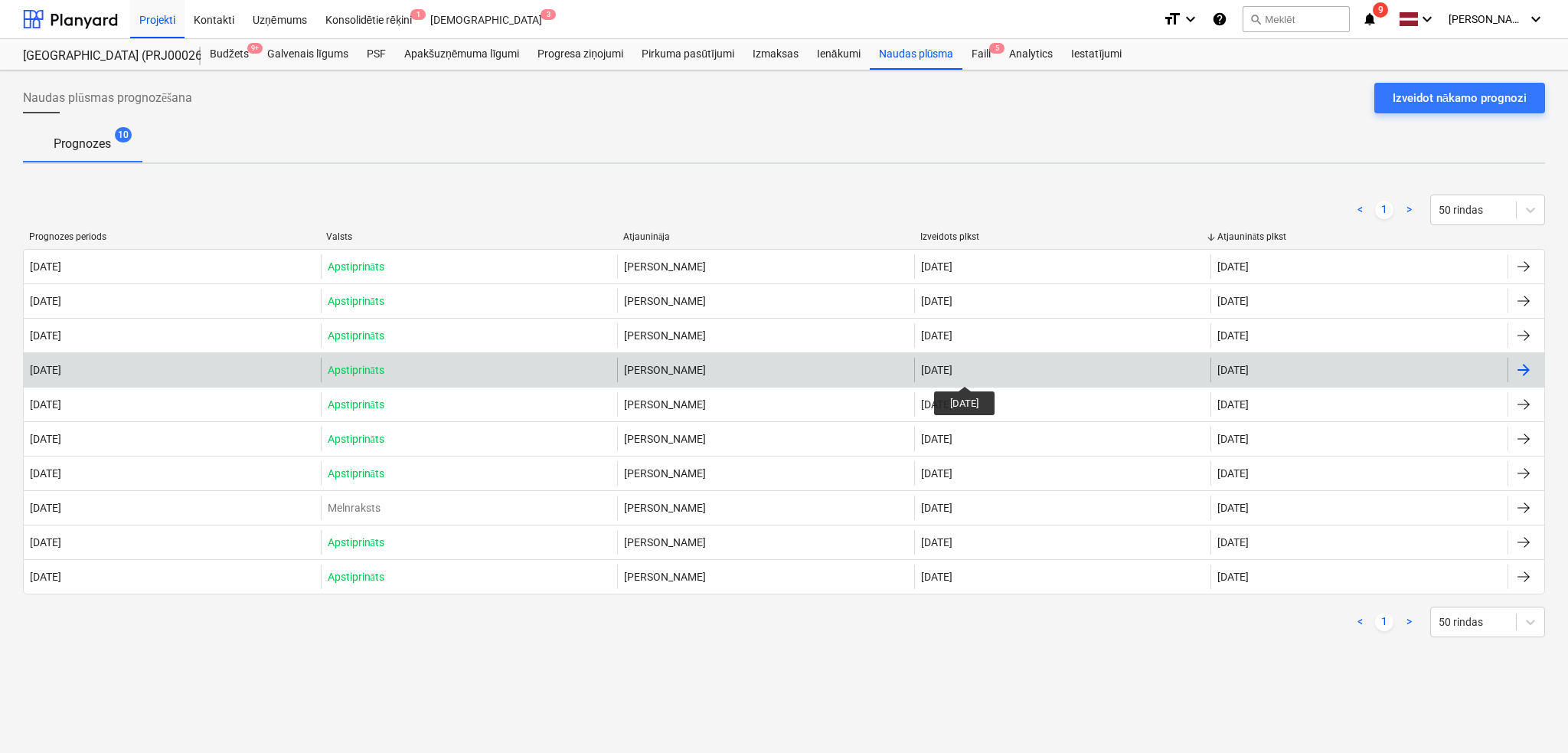
click at [952, 373] on div "[DATE]" at bounding box center [936, 369] width 31 height 12
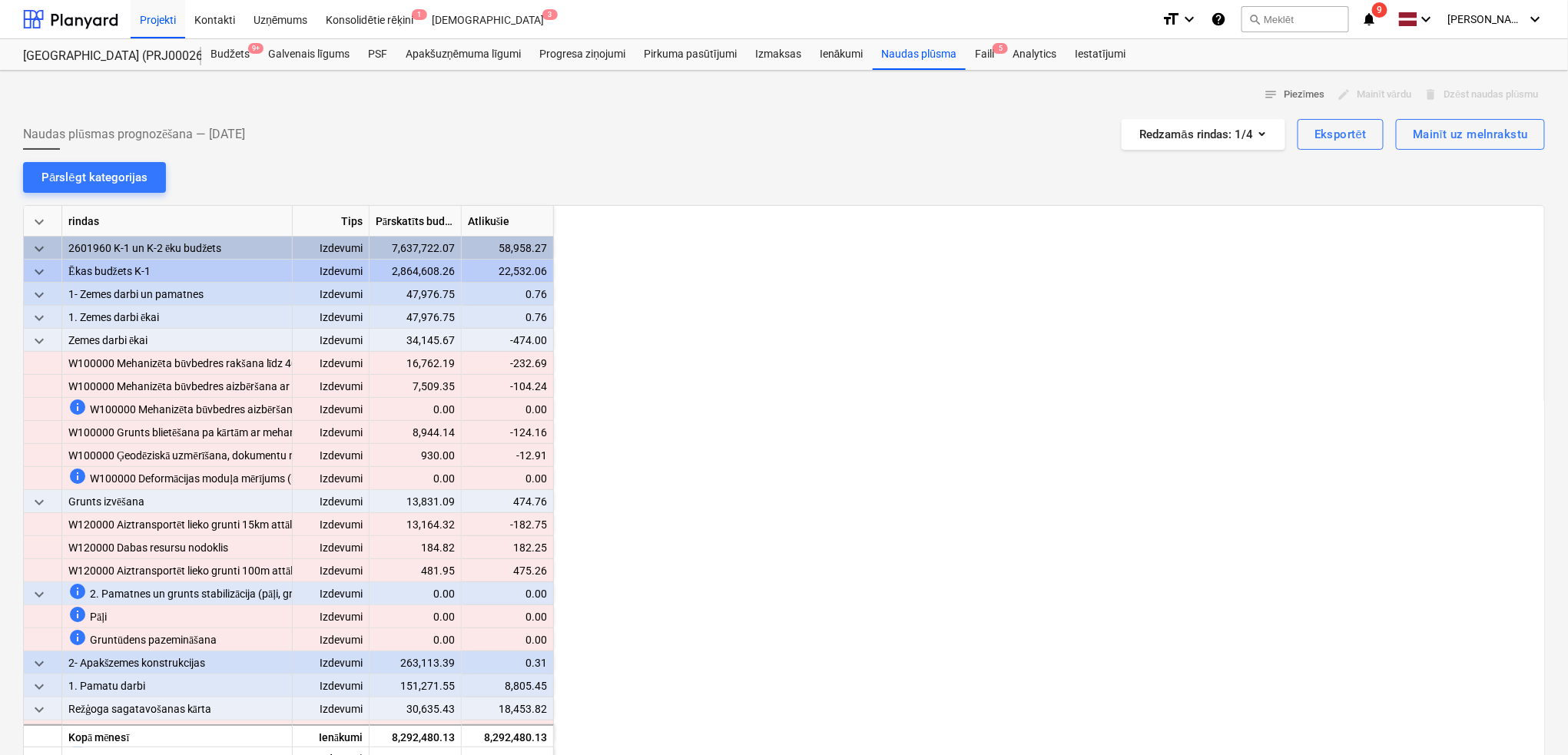
scroll to position [0, 1076]
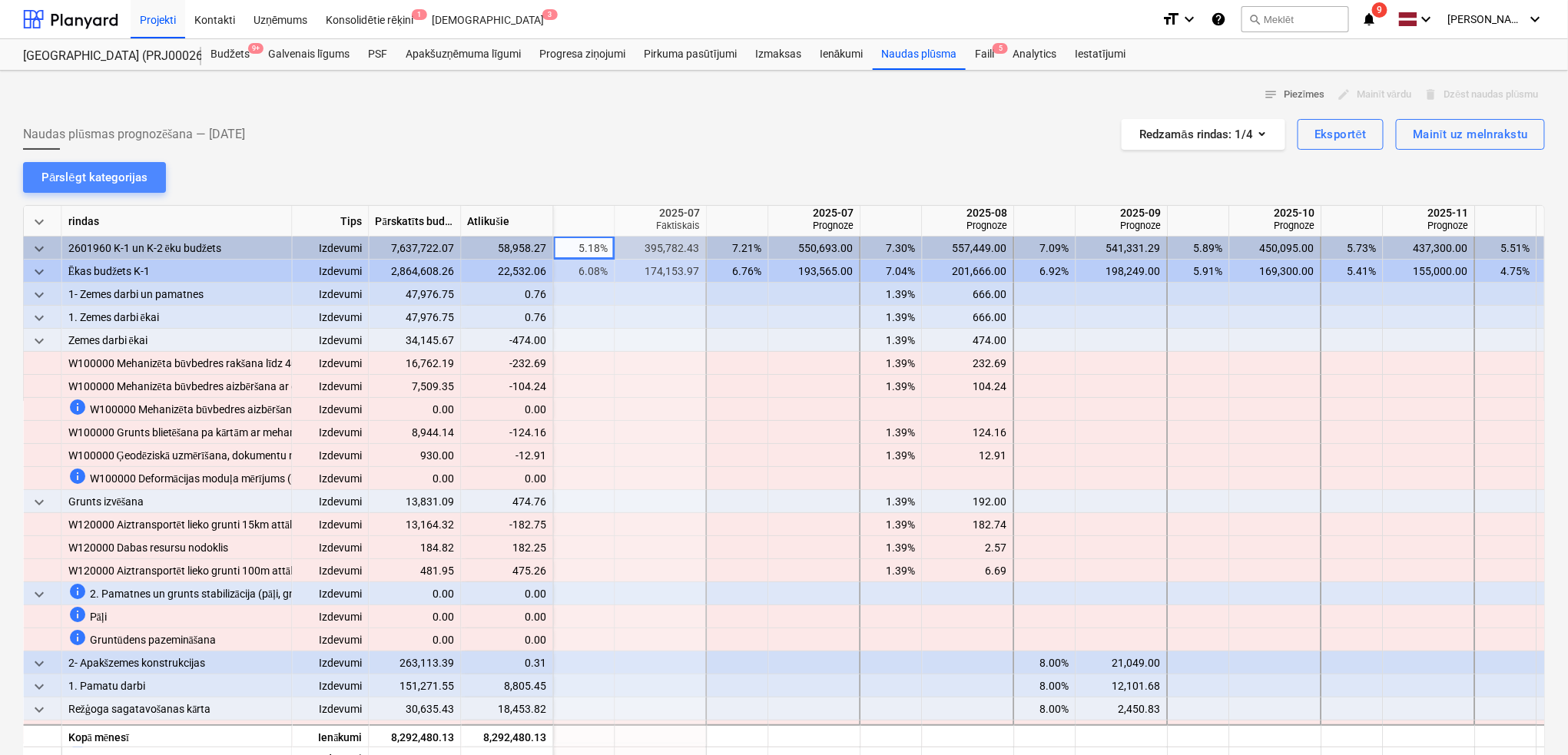
click at [101, 167] on div "Pārslēgt kategorijas" at bounding box center [94, 177] width 106 height 20
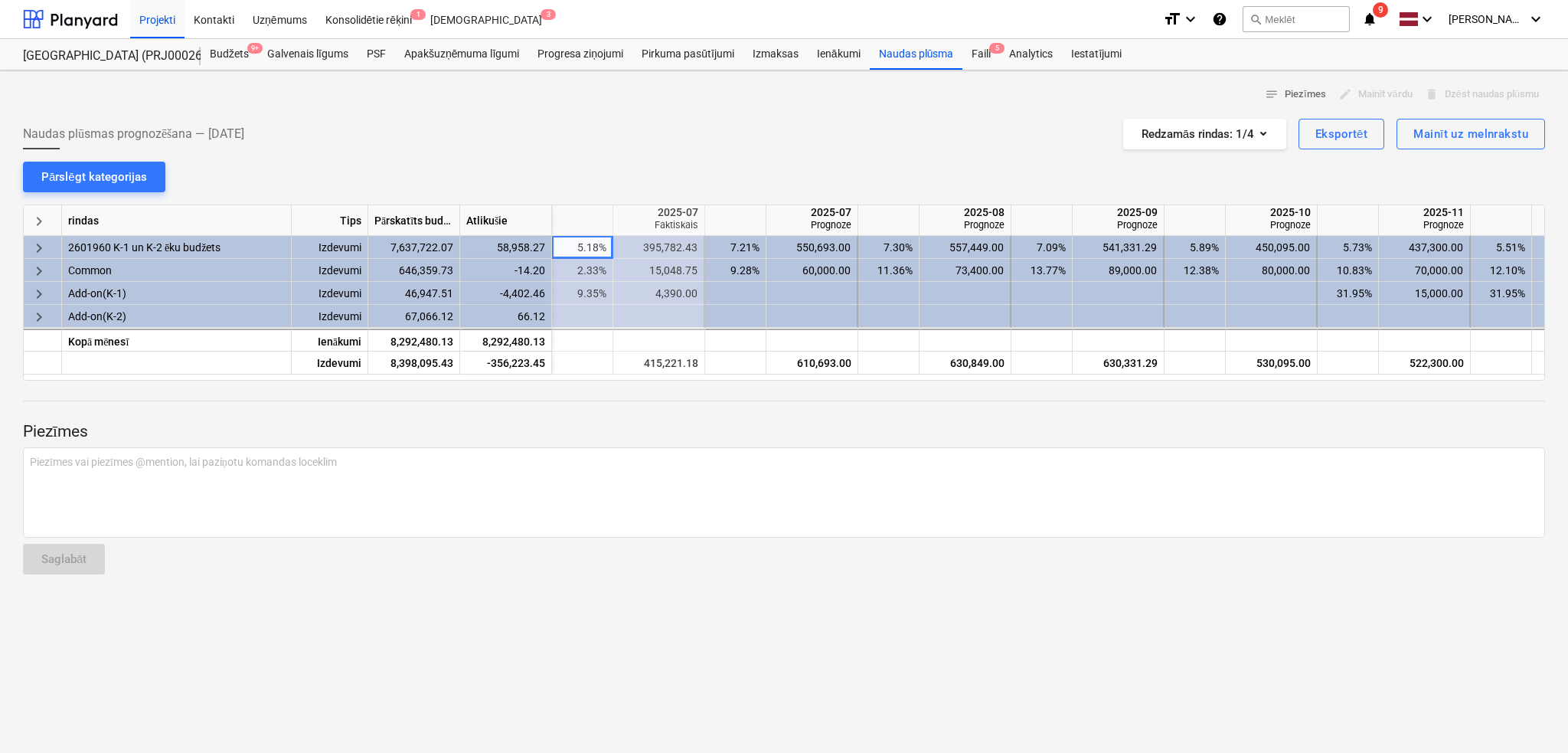
drag, startPoint x: 805, startPoint y: 375, endPoint x: 769, endPoint y: 375, distance: 36.0
click at [769, 375] on div "keyboard_arrow_right rindas Tips Pārskatīts budžets Atlikušie 2025-06 Faktiskai…" at bounding box center [784, 293] width 1522 height 177
drag, startPoint x: 93, startPoint y: 20, endPoint x: 101, endPoint y: 18, distance: 8.2
click at [94, 20] on div at bounding box center [71, 19] width 95 height 39
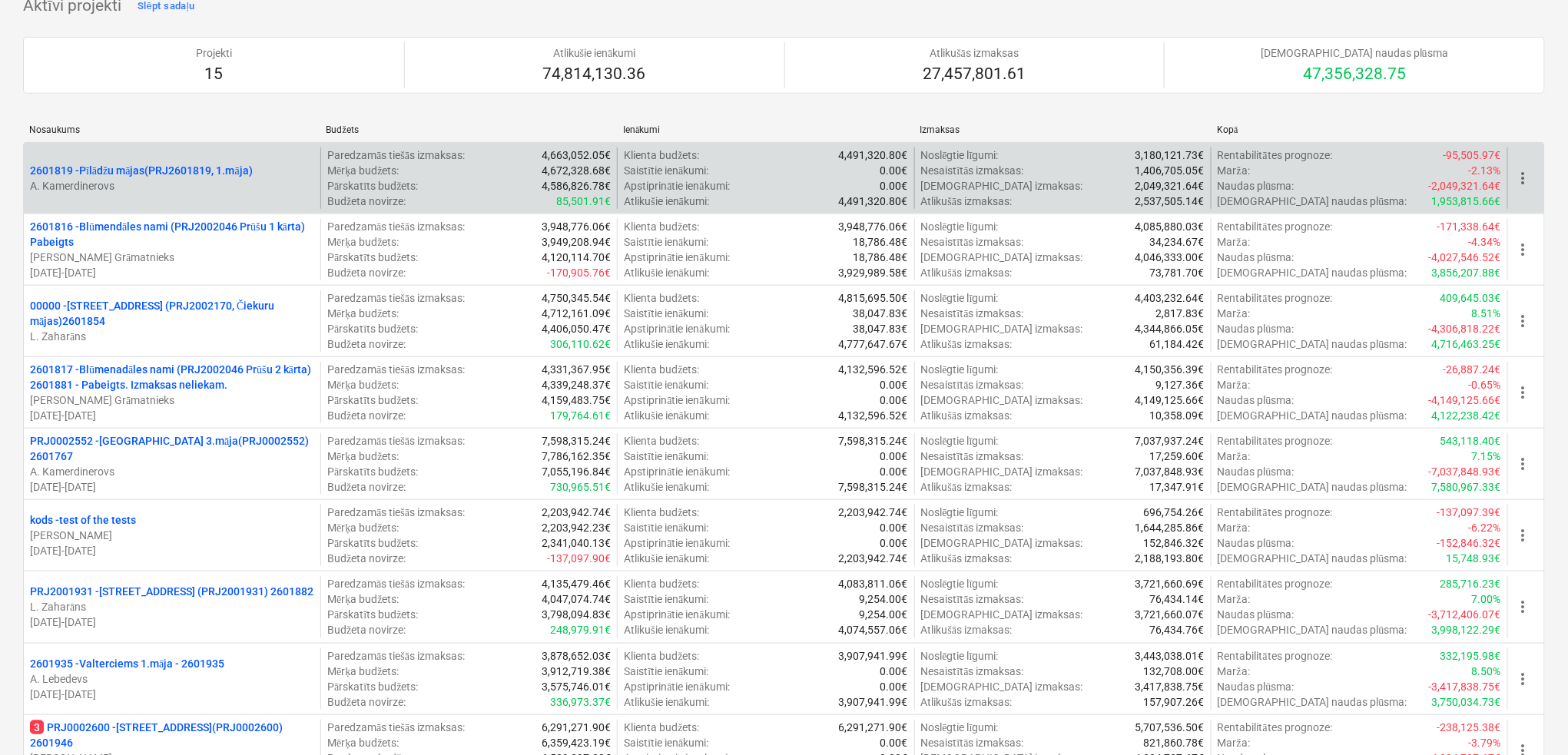
scroll to position [409, 0]
